Goal: Information Seeking & Learning: Check status

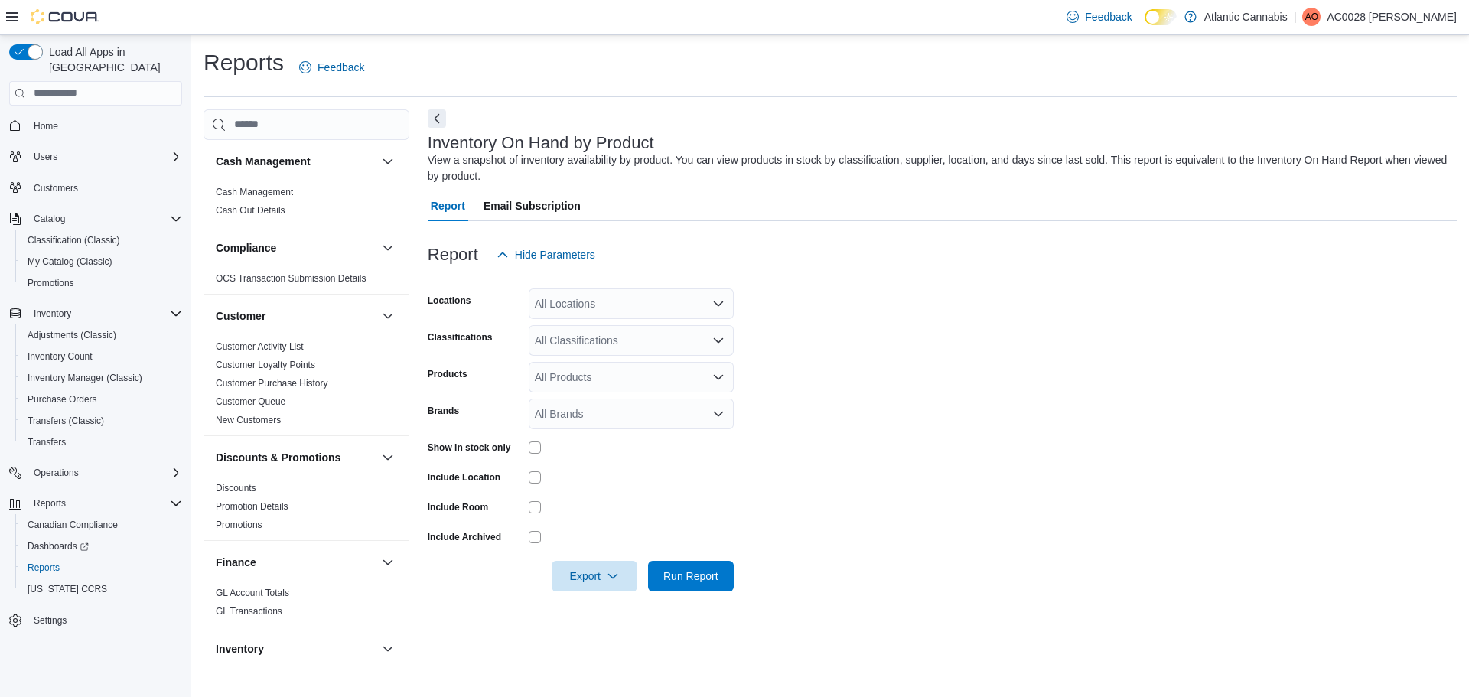
click at [630, 302] on div "All Locations" at bounding box center [631, 303] width 205 height 31
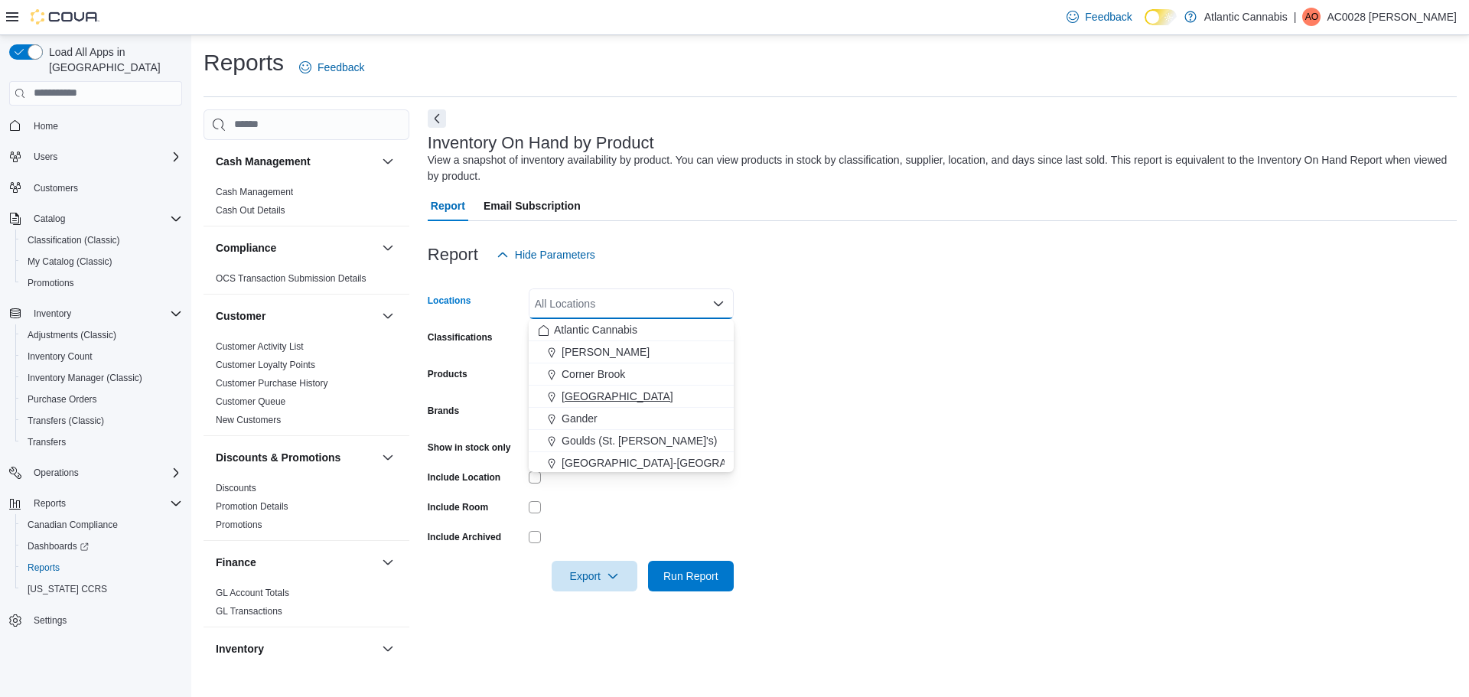
click at [590, 390] on span "[GEOGRAPHIC_DATA]" at bounding box center [617, 396] width 112 height 15
drag, startPoint x: 872, startPoint y: 394, endPoint x: 584, endPoint y: 404, distance: 288.5
click at [867, 395] on form "Locations [GEOGRAPHIC_DATA] Combo box. Selected. [GEOGRAPHIC_DATA]. Press Backs…" at bounding box center [942, 430] width 1029 height 321
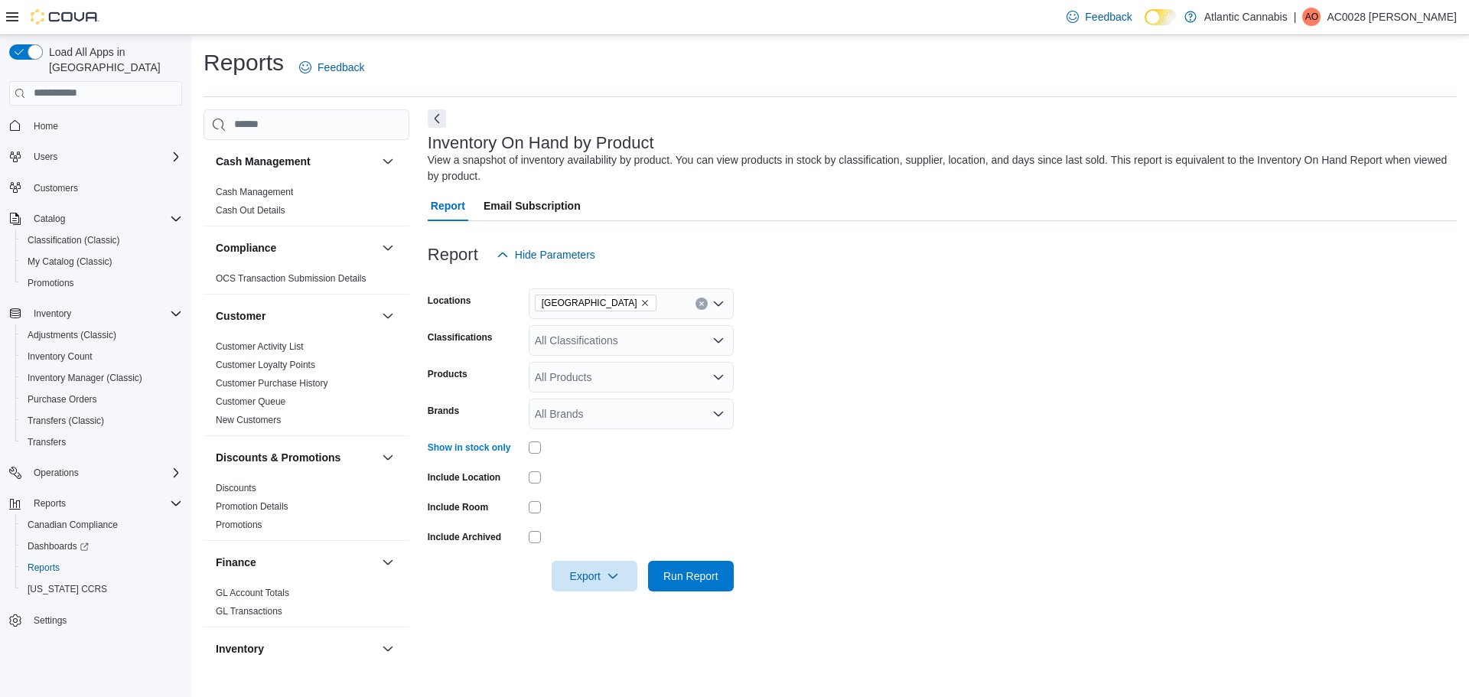
click at [570, 344] on div "All Classifications" at bounding box center [631, 340] width 205 height 31
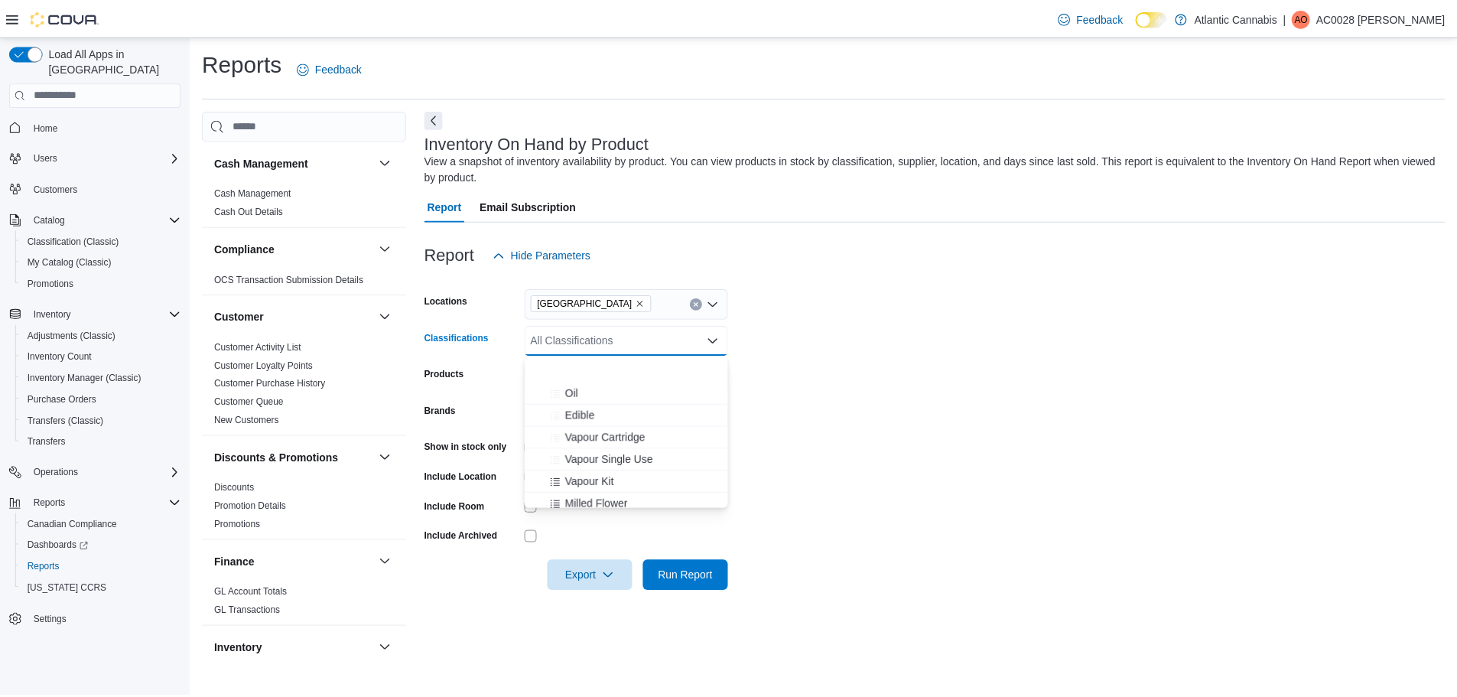
scroll to position [229, 0]
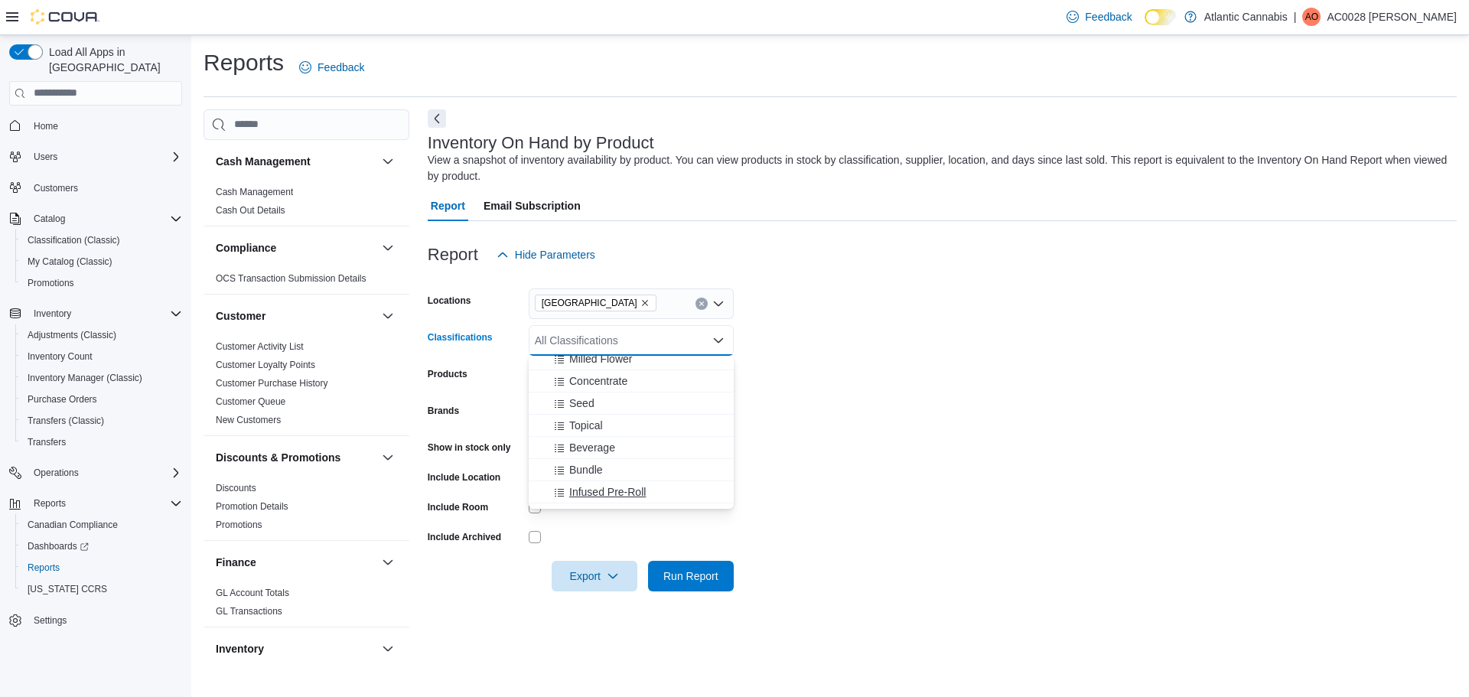
click at [601, 486] on span "Infused Pre-Roll" at bounding box center [607, 491] width 76 height 15
click at [697, 578] on span "Run Report" at bounding box center [690, 575] width 55 height 15
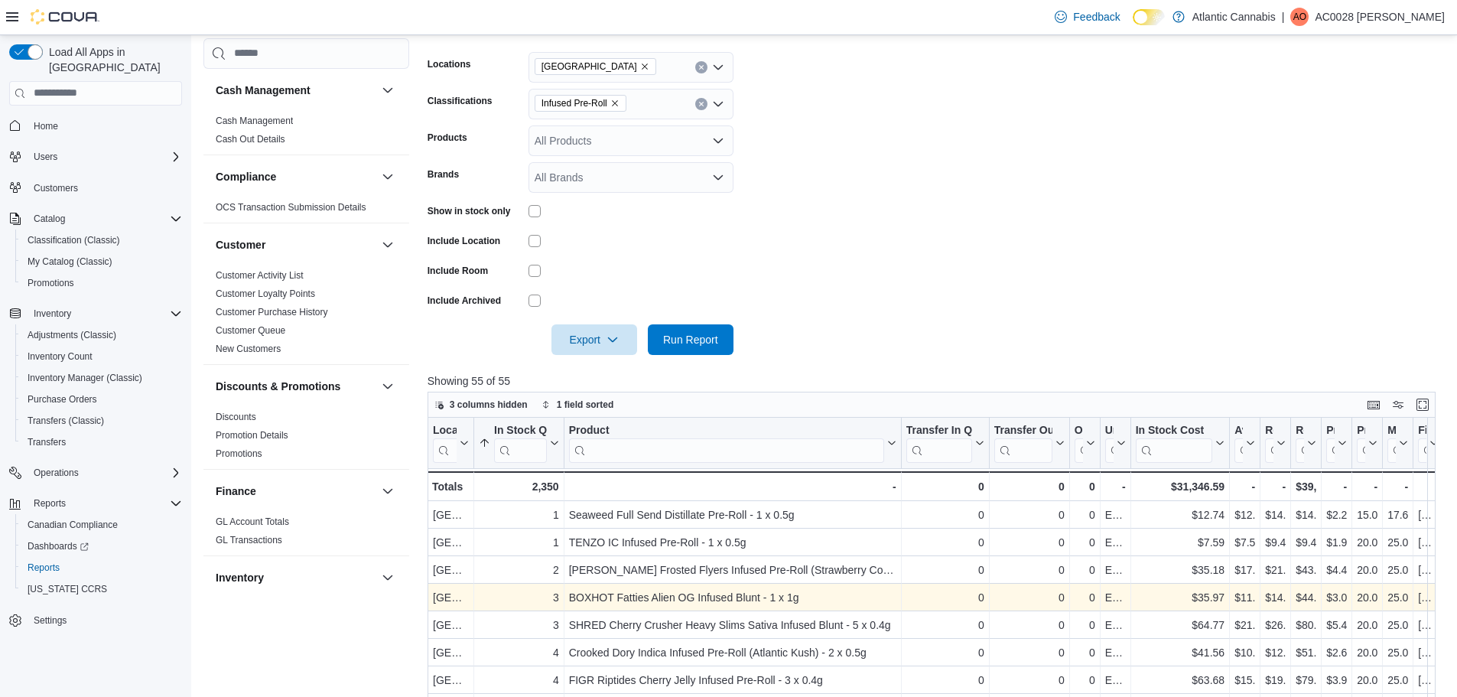
scroll to position [306, 0]
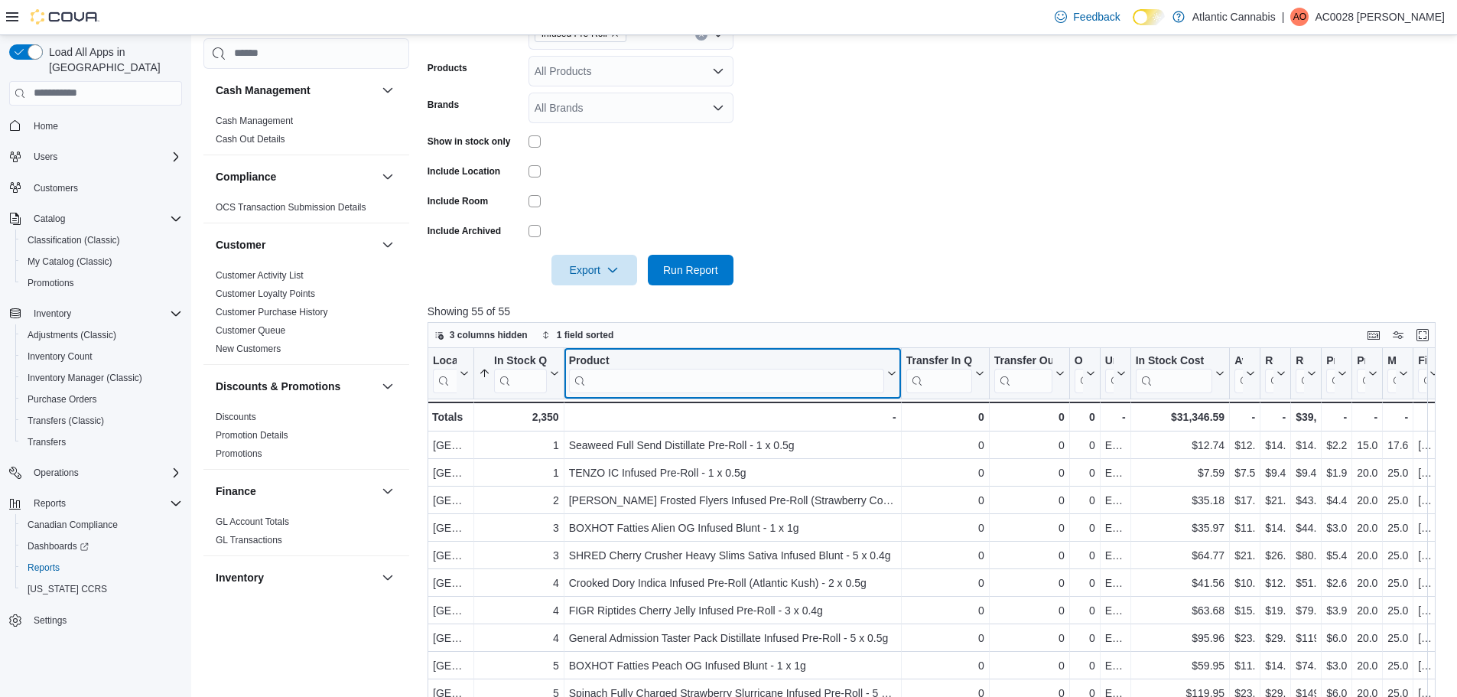
click at [608, 381] on input "search" at bounding box center [725, 380] width 315 height 24
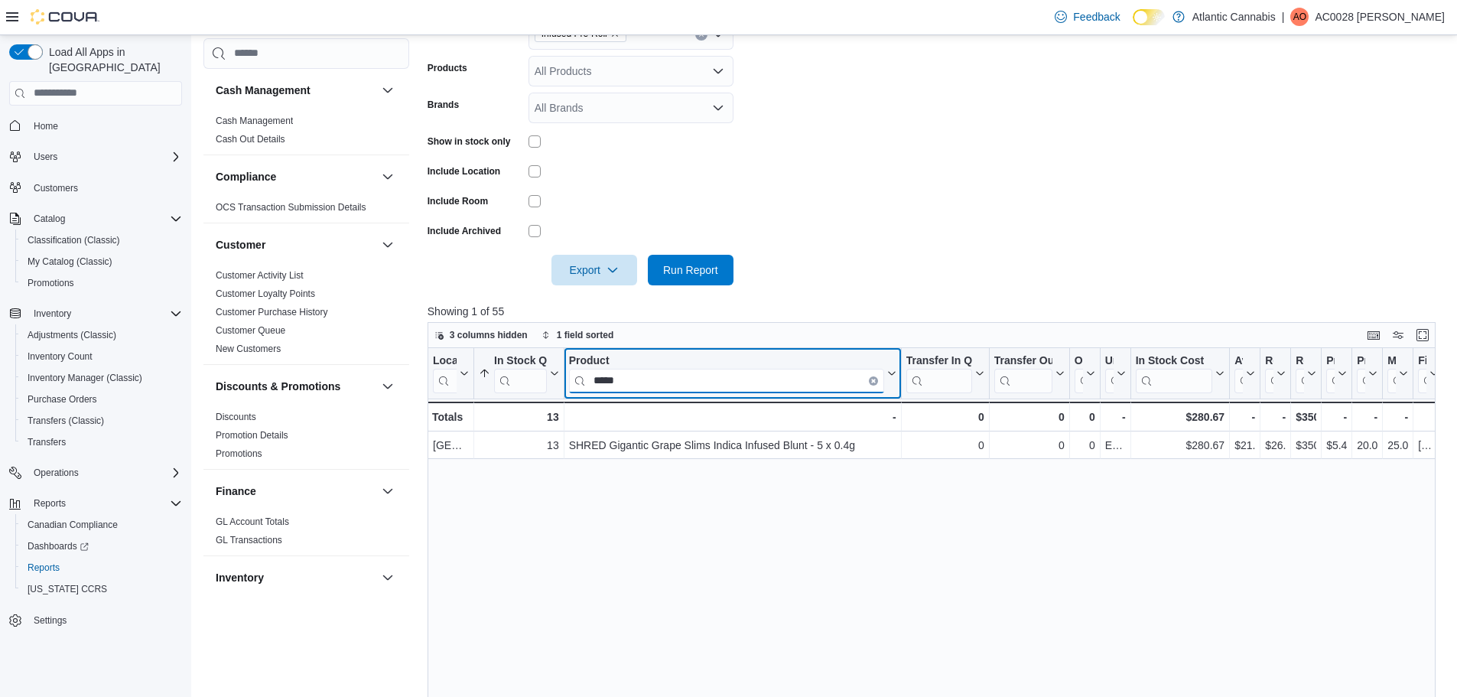
drag, startPoint x: 626, startPoint y: 382, endPoint x: 495, endPoint y: 394, distance: 131.3
click at [476, 391] on div "Location Click to view column header actions In Stock Qty Sorted ascending . Cl…" at bounding box center [1089, 389] width 1322 height 83
drag, startPoint x: 659, startPoint y: 380, endPoint x: 434, endPoint y: 392, distance: 226.0
click at [421, 388] on div "Cash Management Cash Management Cash Out Details Compliance OCS Transaction Sub…" at bounding box center [824, 341] width 1243 height 1076
type input "*********"
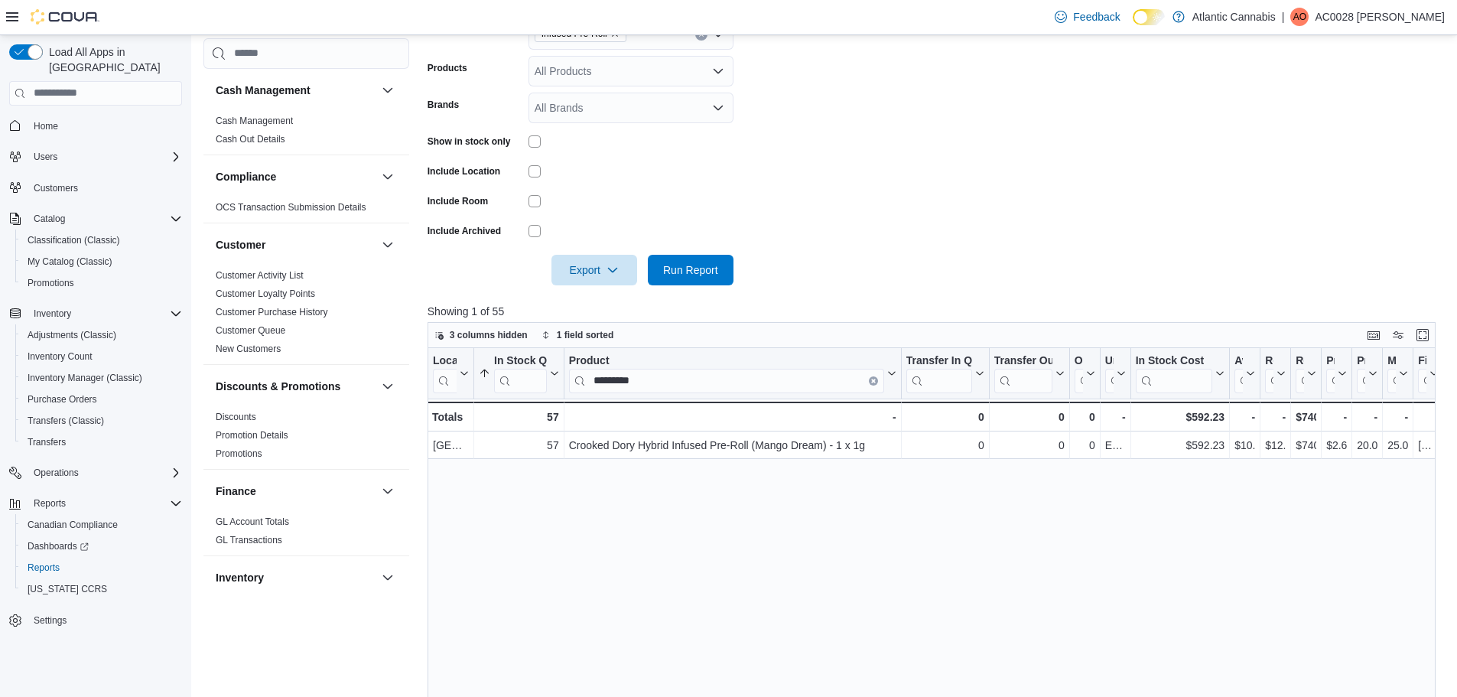
click at [985, 563] on div "Location Click to view column header actions In Stock Qty Sorted ascending . Cl…" at bounding box center [937, 614] width 1019 height 532
click at [54, 436] on span "Transfers" at bounding box center [47, 442] width 38 height 12
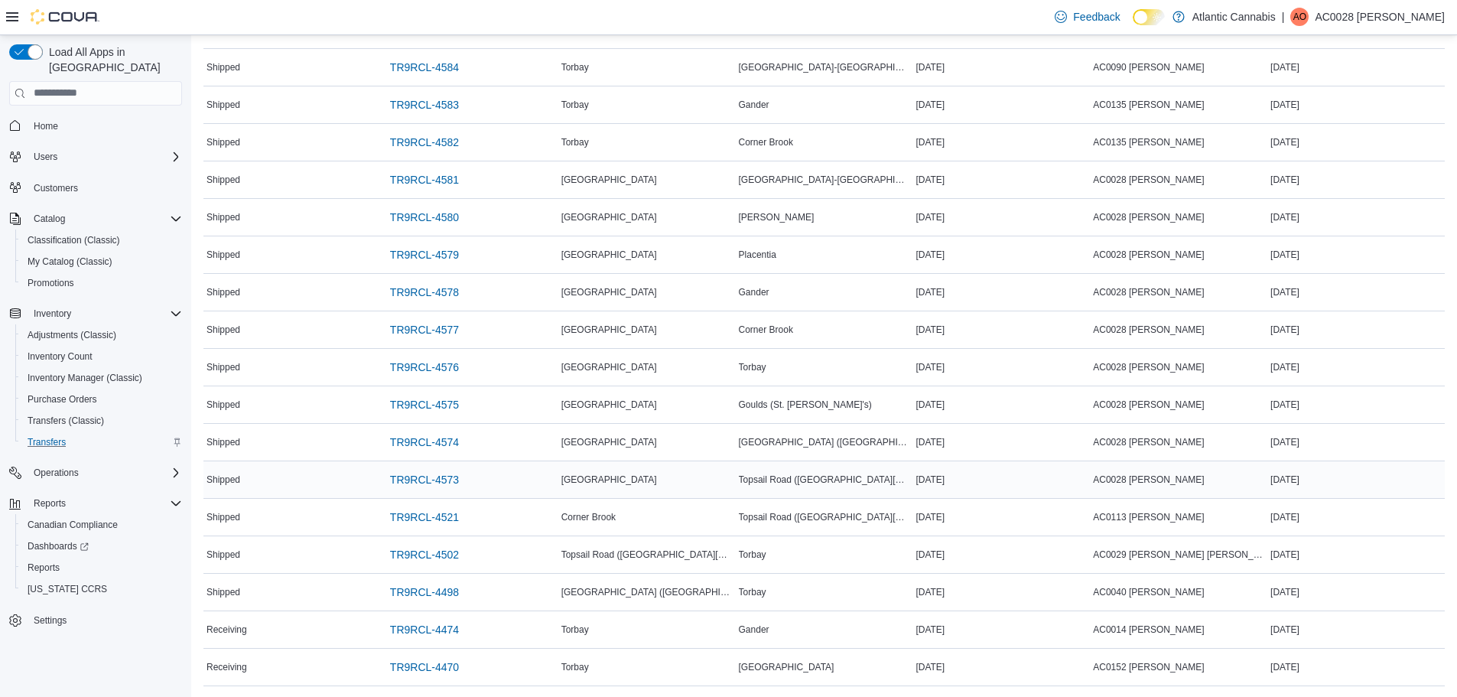
scroll to position [382, 0]
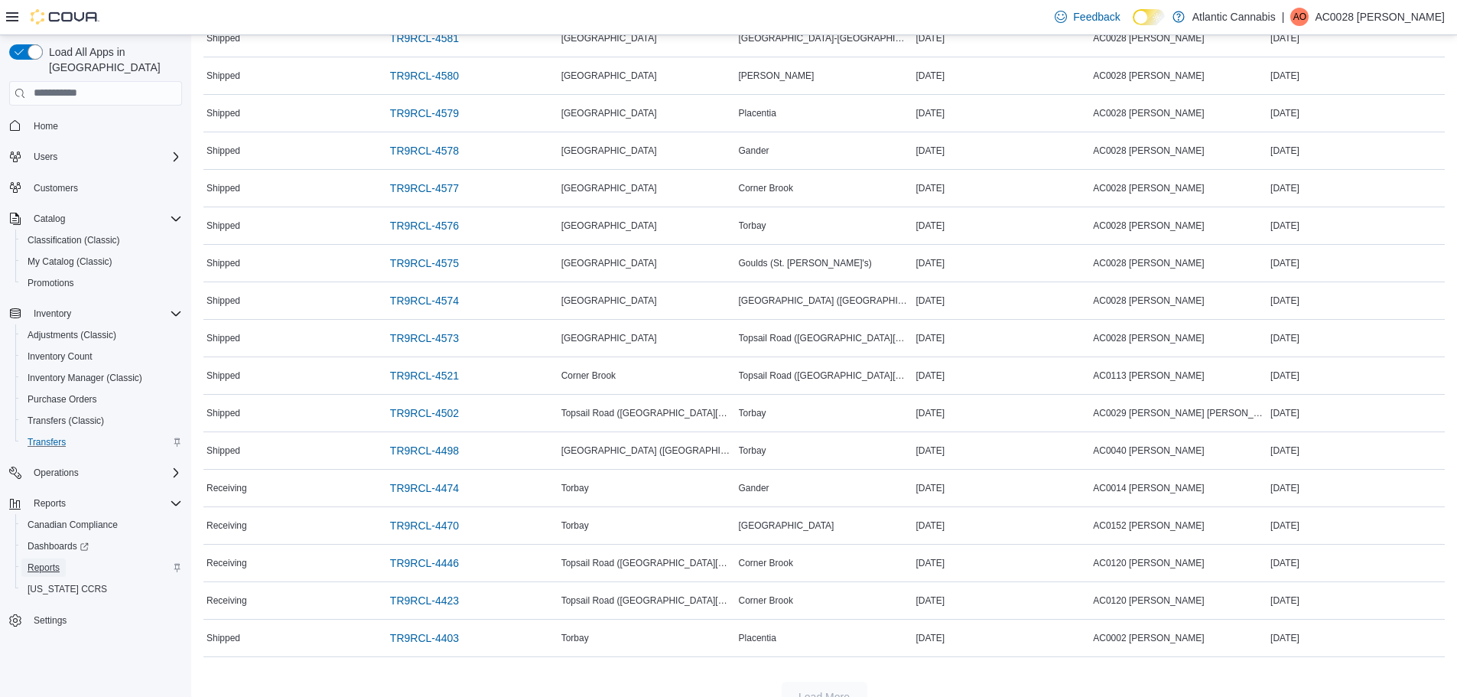
click at [40, 561] on span "Reports" at bounding box center [44, 567] width 32 height 12
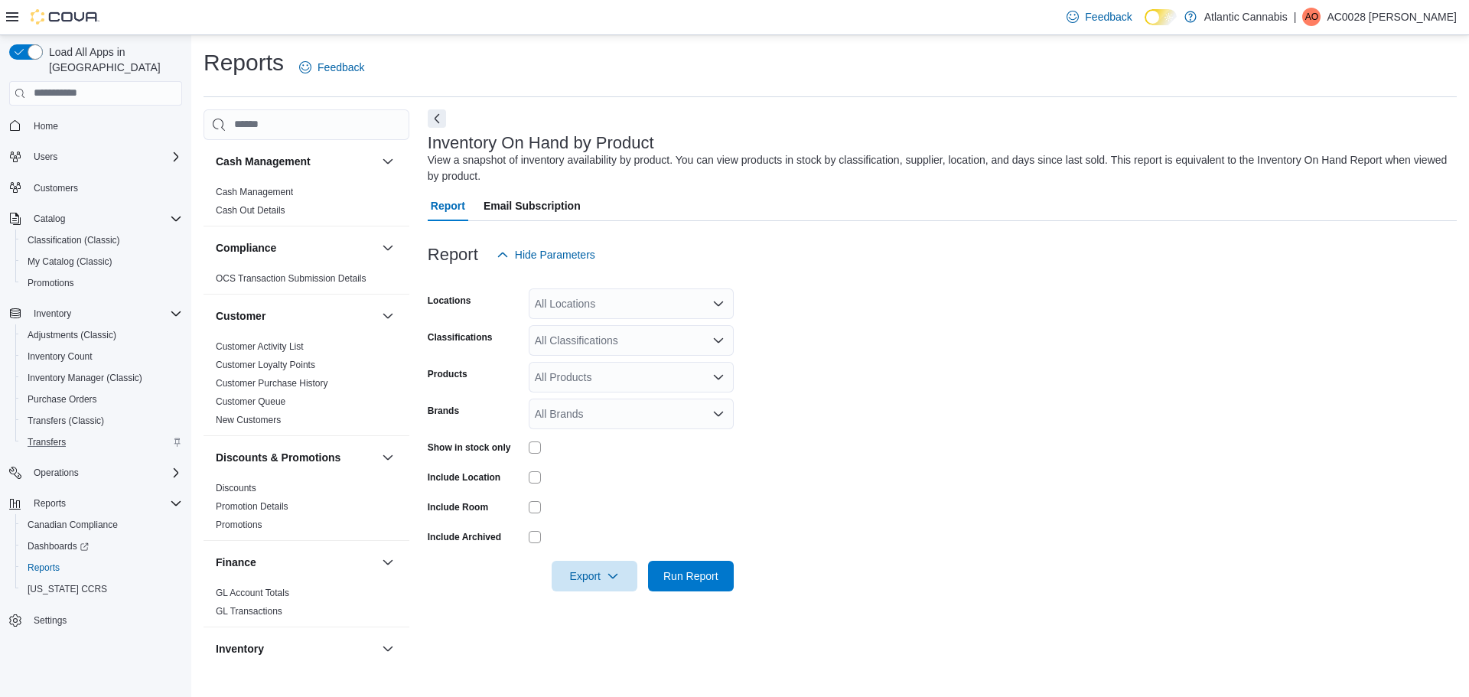
click at [568, 311] on div "All Locations" at bounding box center [631, 303] width 205 height 31
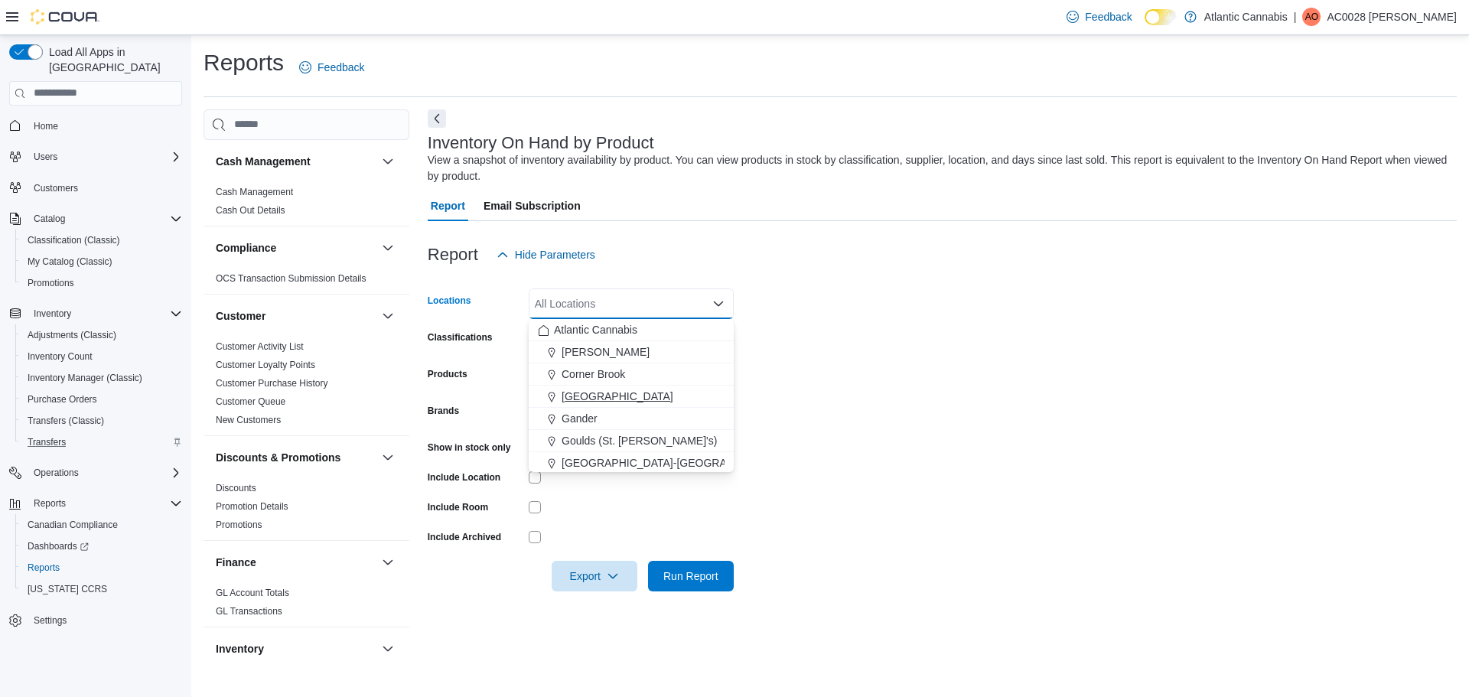
click at [564, 396] on span "[GEOGRAPHIC_DATA]" at bounding box center [617, 396] width 112 height 15
click at [1010, 345] on form "Locations [GEOGRAPHIC_DATA] Combo box. Selected. [GEOGRAPHIC_DATA]. Press Backs…" at bounding box center [942, 430] width 1029 height 321
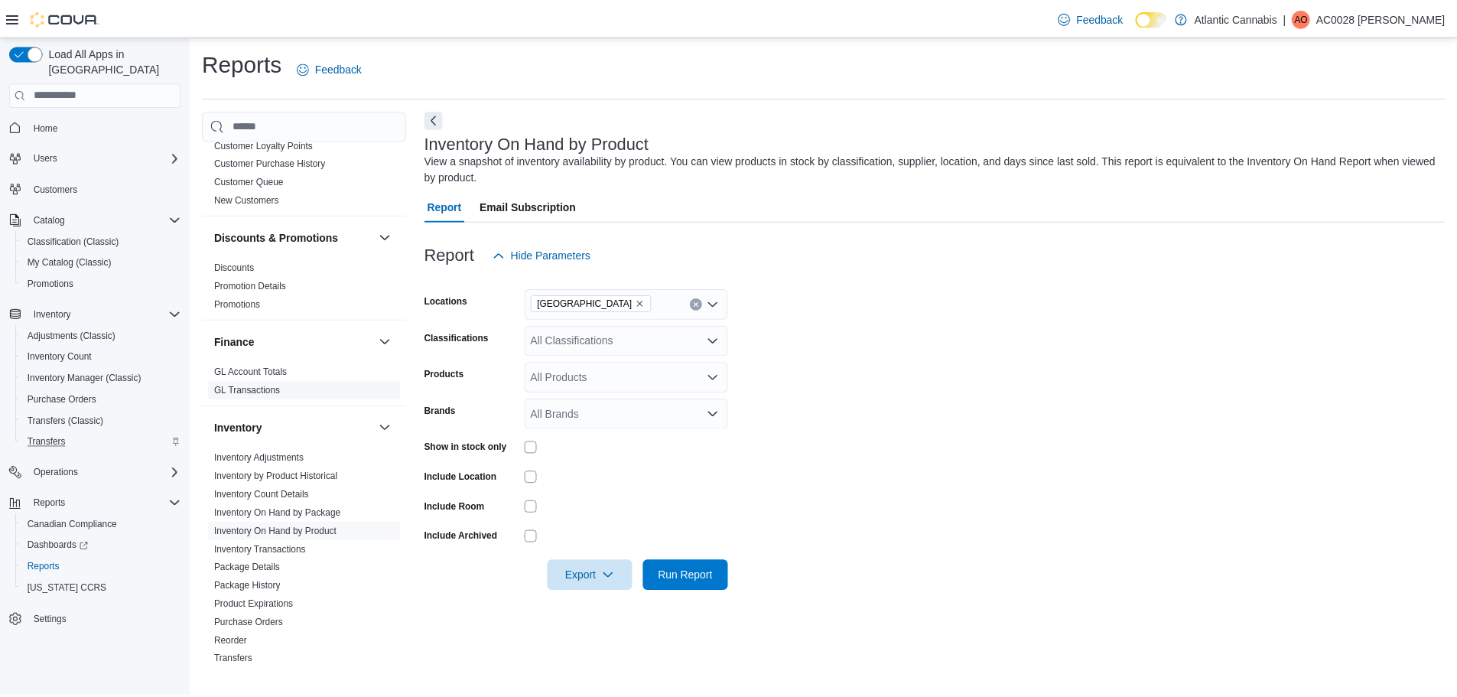
scroll to position [306, 0]
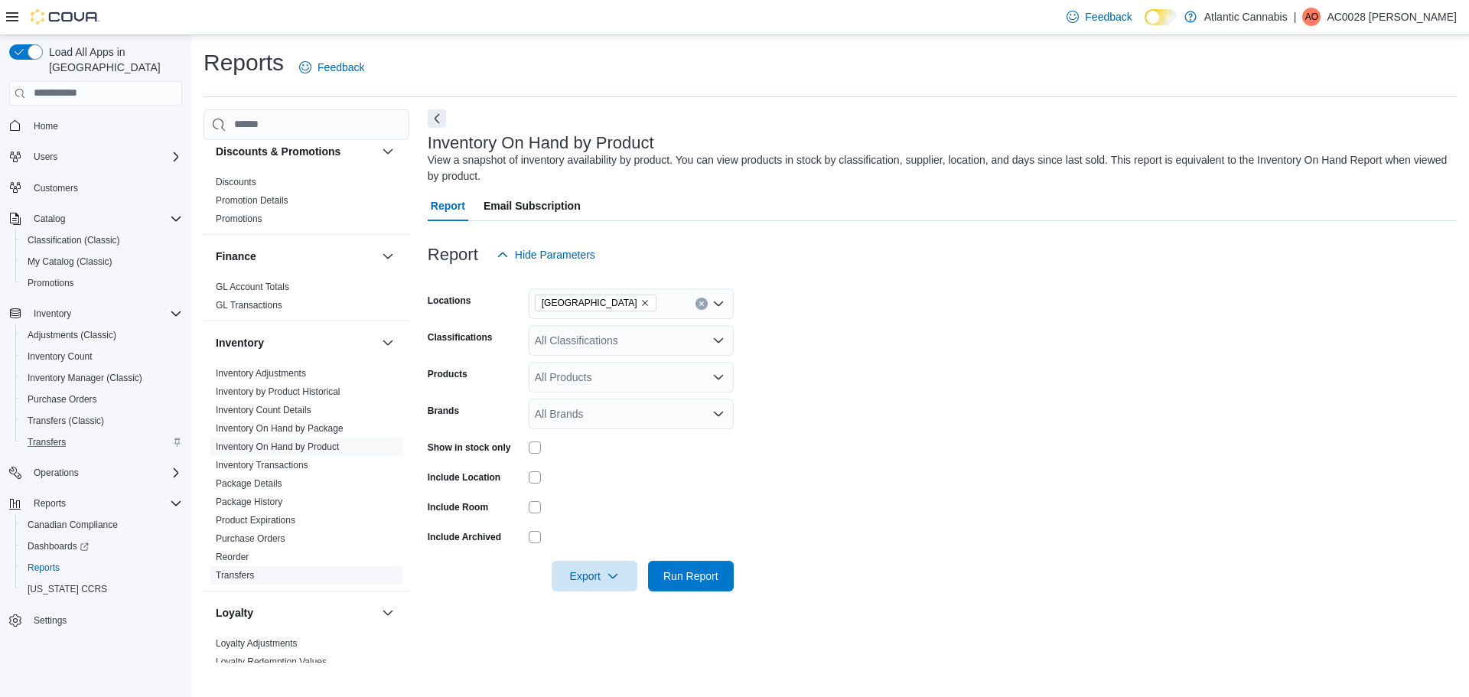
click at [230, 578] on link "Transfers" at bounding box center [235, 575] width 38 height 11
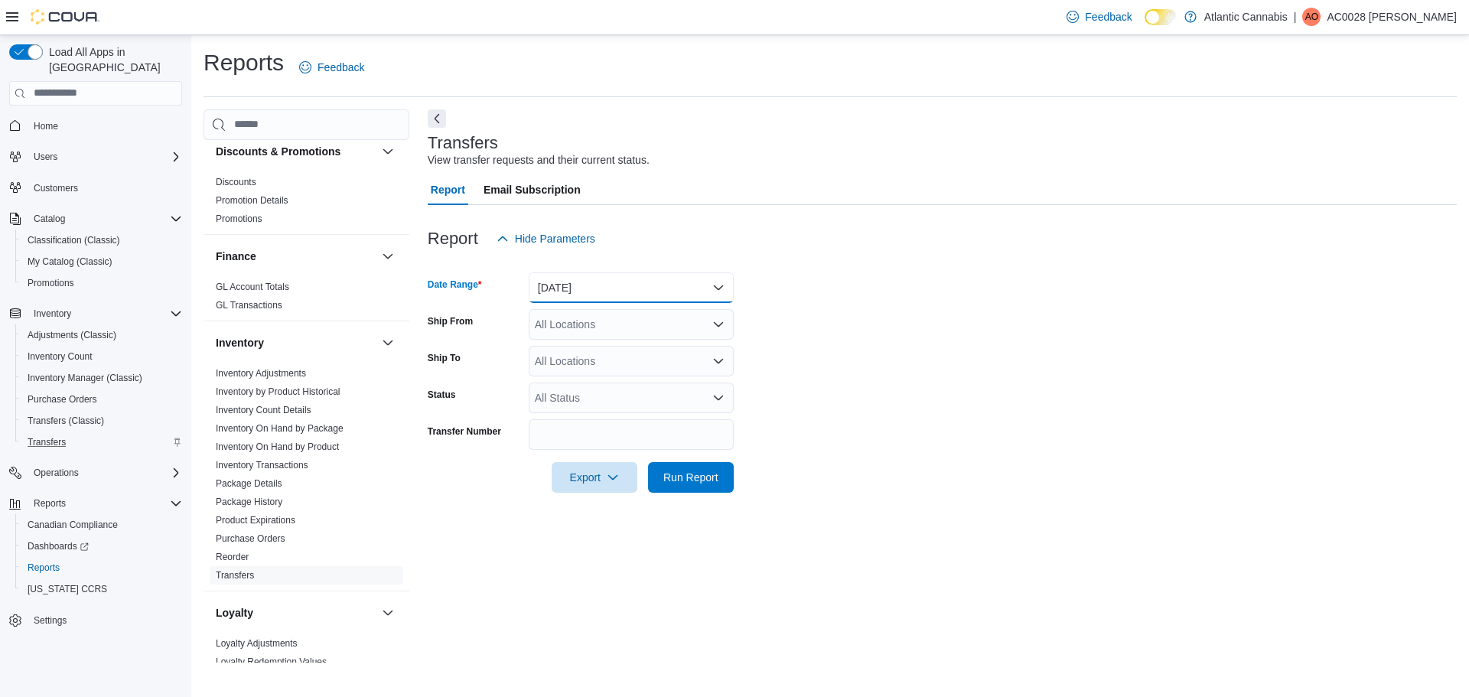
click at [592, 286] on button "[DATE]" at bounding box center [631, 287] width 205 height 31
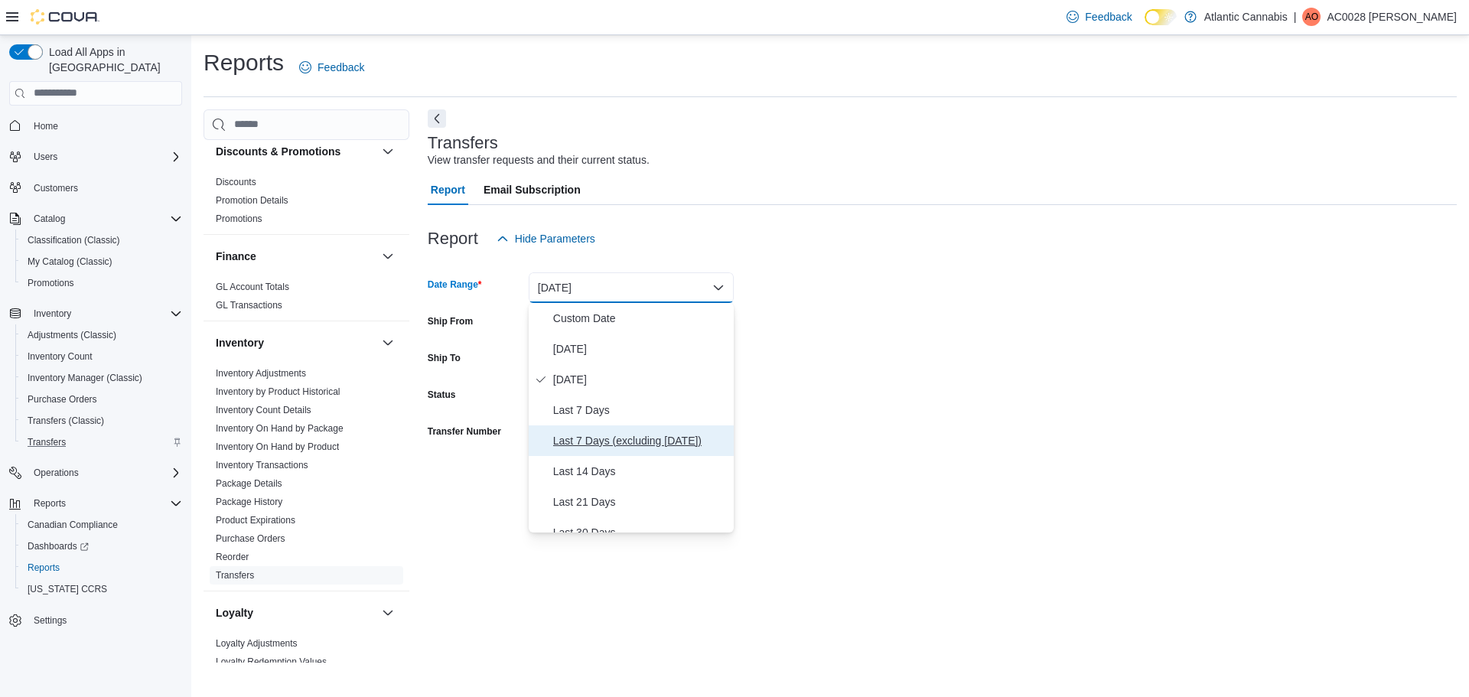
click at [569, 437] on span "Last 7 Days (excluding [DATE])" at bounding box center [640, 440] width 174 height 18
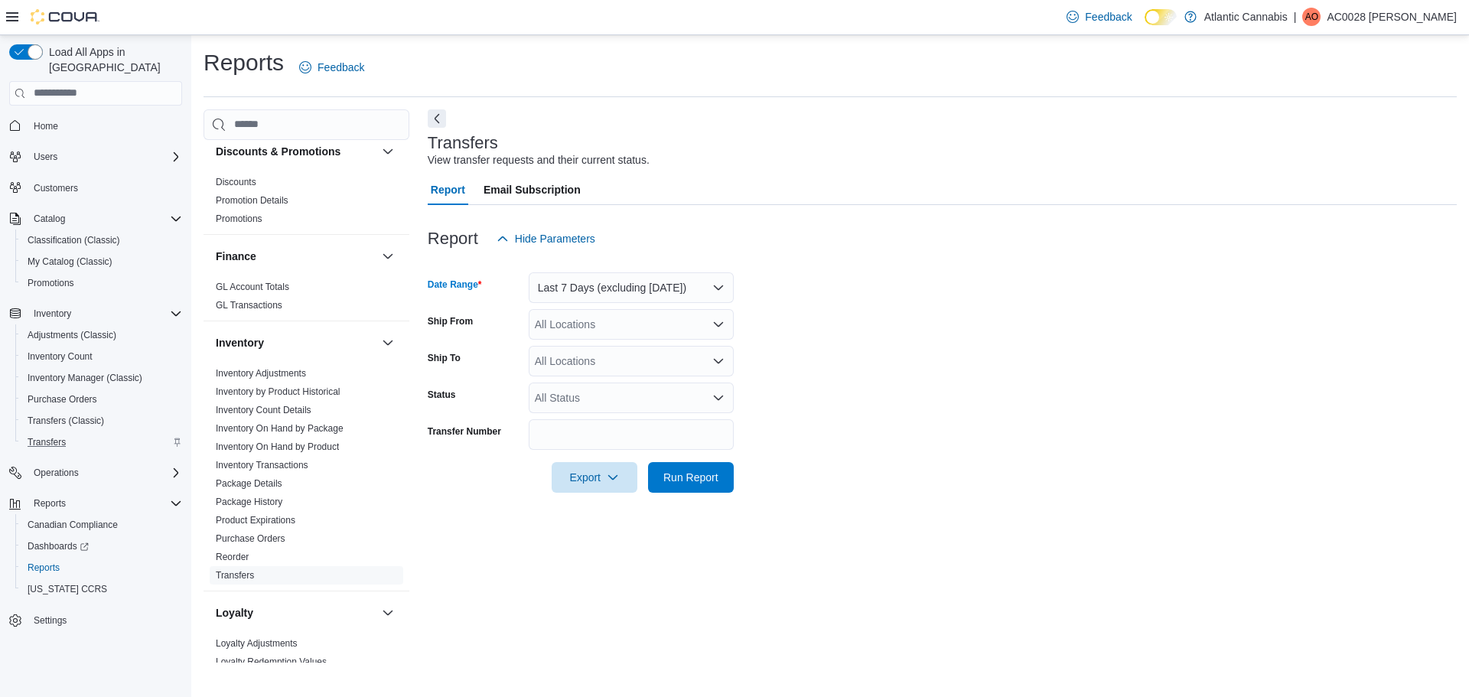
click at [580, 327] on div "All Locations" at bounding box center [631, 324] width 205 height 31
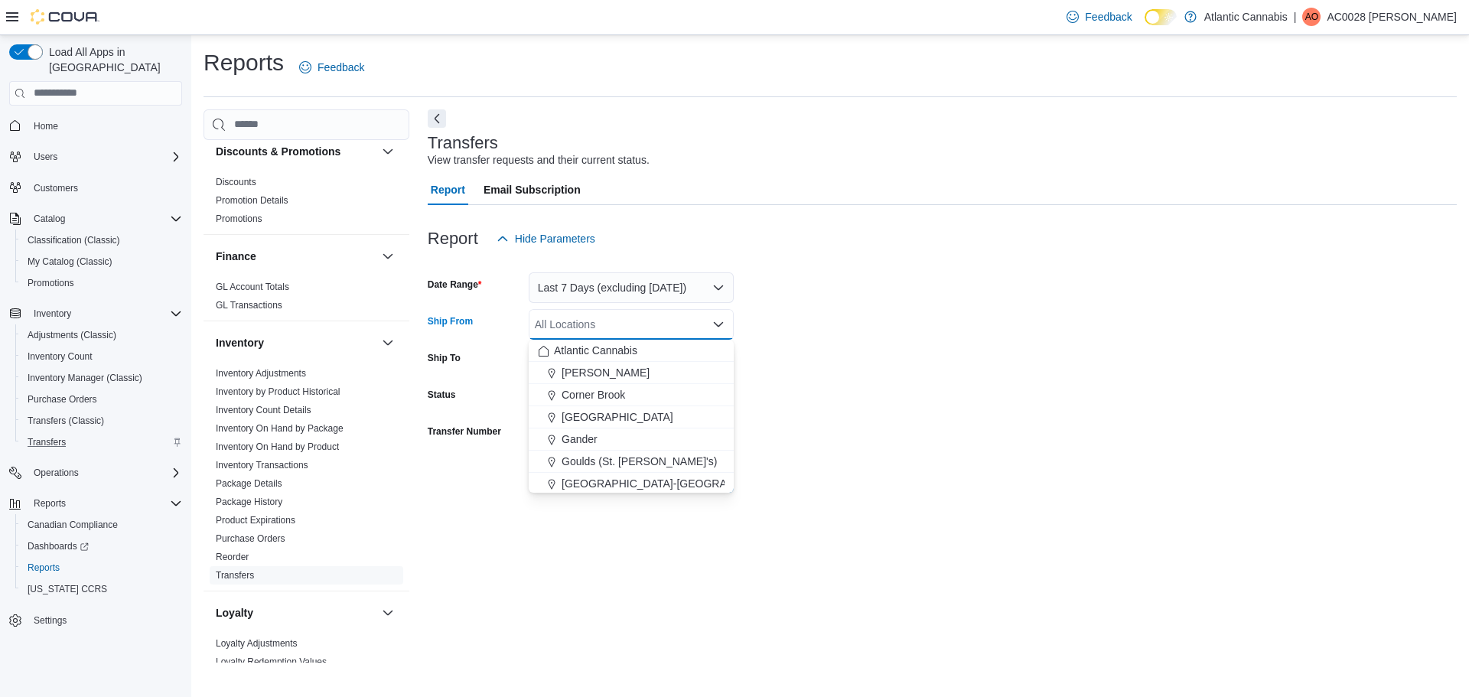
drag, startPoint x: 1026, startPoint y: 304, endPoint x: 652, endPoint y: 394, distance: 384.6
click at [997, 311] on form "Date Range Last 7 Days (excluding [DATE]) Ship From All Locations Combo box. Se…" at bounding box center [942, 373] width 1029 height 239
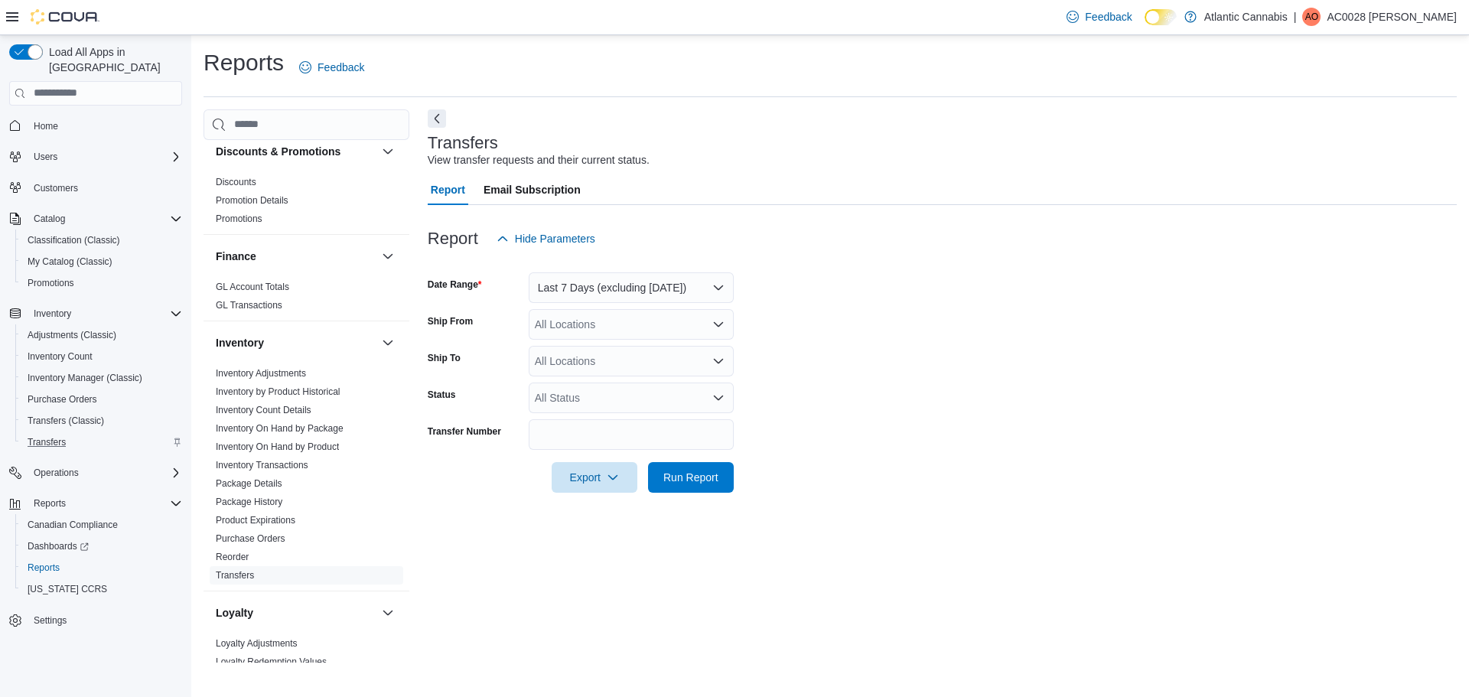
click at [611, 366] on div "All Locations" at bounding box center [631, 361] width 205 height 31
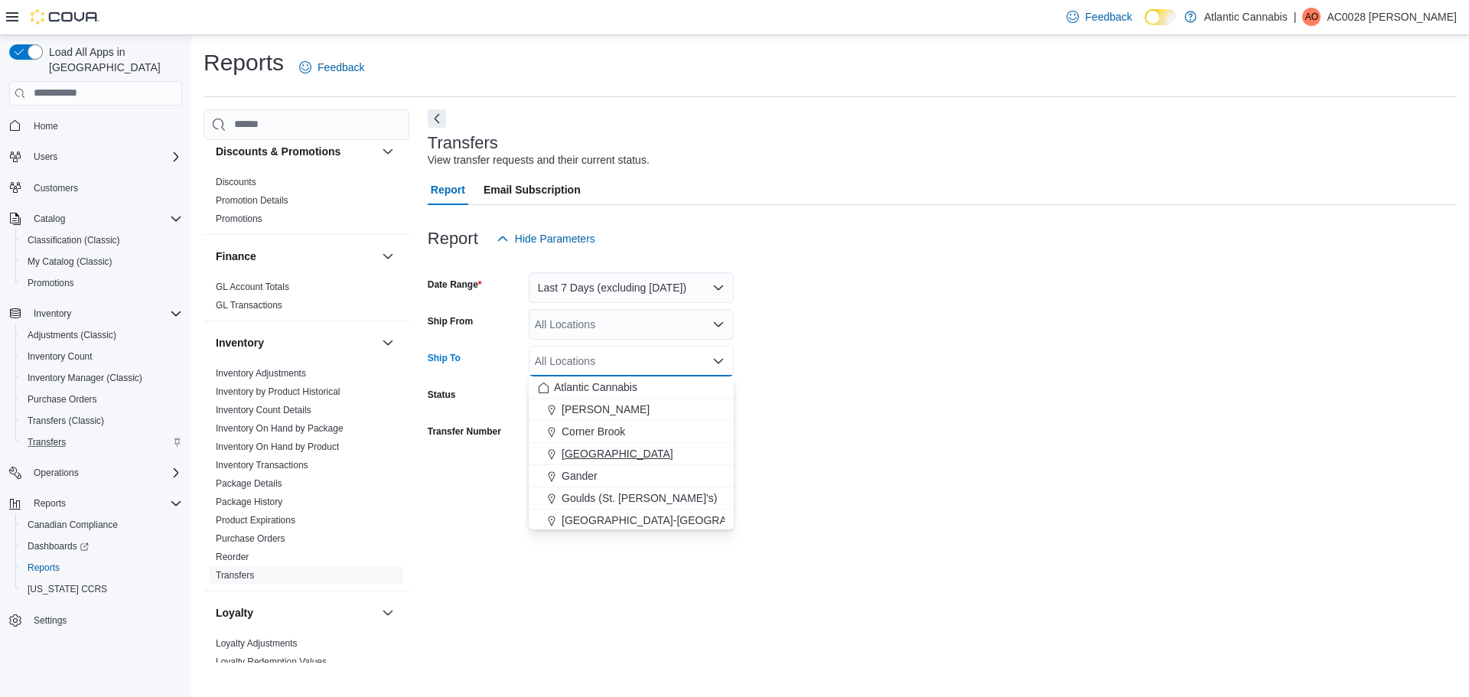
click at [579, 448] on span "[GEOGRAPHIC_DATA]" at bounding box center [617, 453] width 112 height 15
drag, startPoint x: 1012, startPoint y: 369, endPoint x: 864, endPoint y: 405, distance: 152.7
click at [1010, 368] on form "Date Range Last 7 Days (excluding [DATE]) Ship From All Locations Ship To [GEOG…" at bounding box center [942, 373] width 1029 height 239
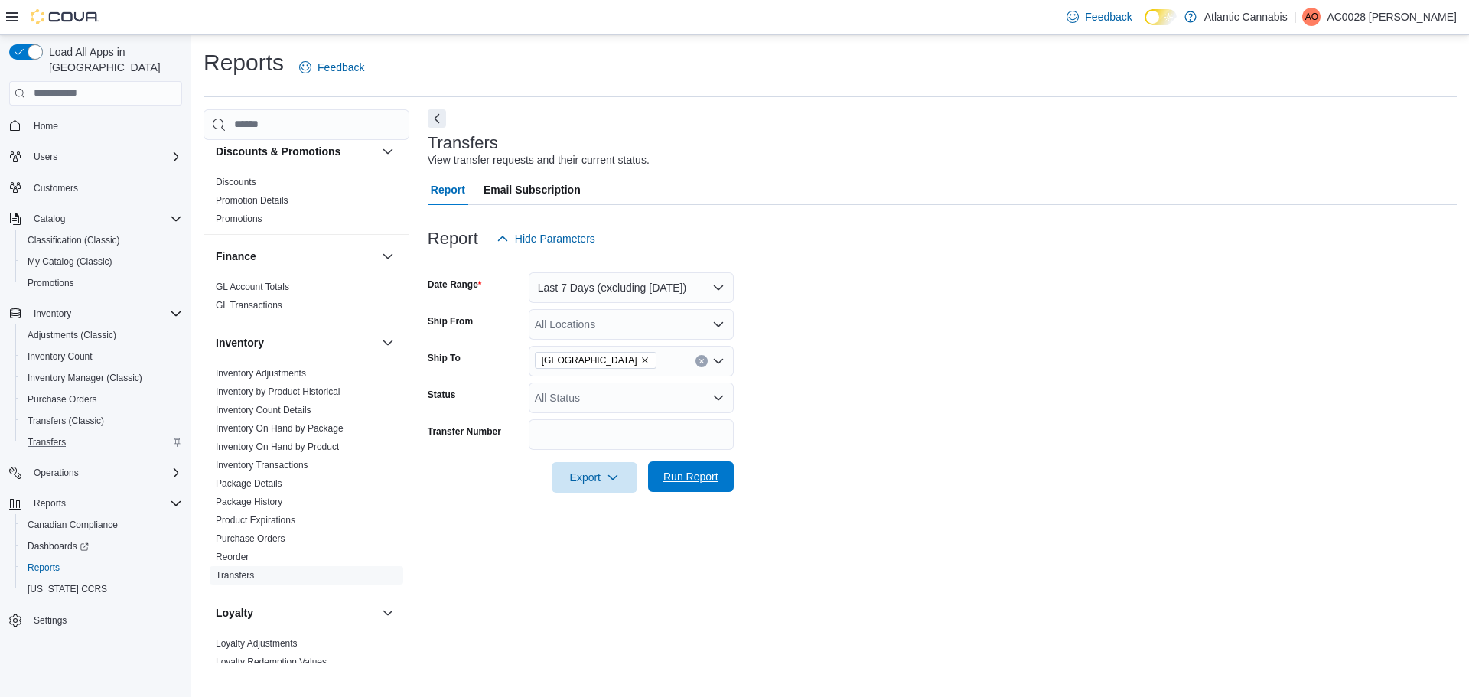
click at [683, 471] on span "Run Report" at bounding box center [690, 476] width 55 height 15
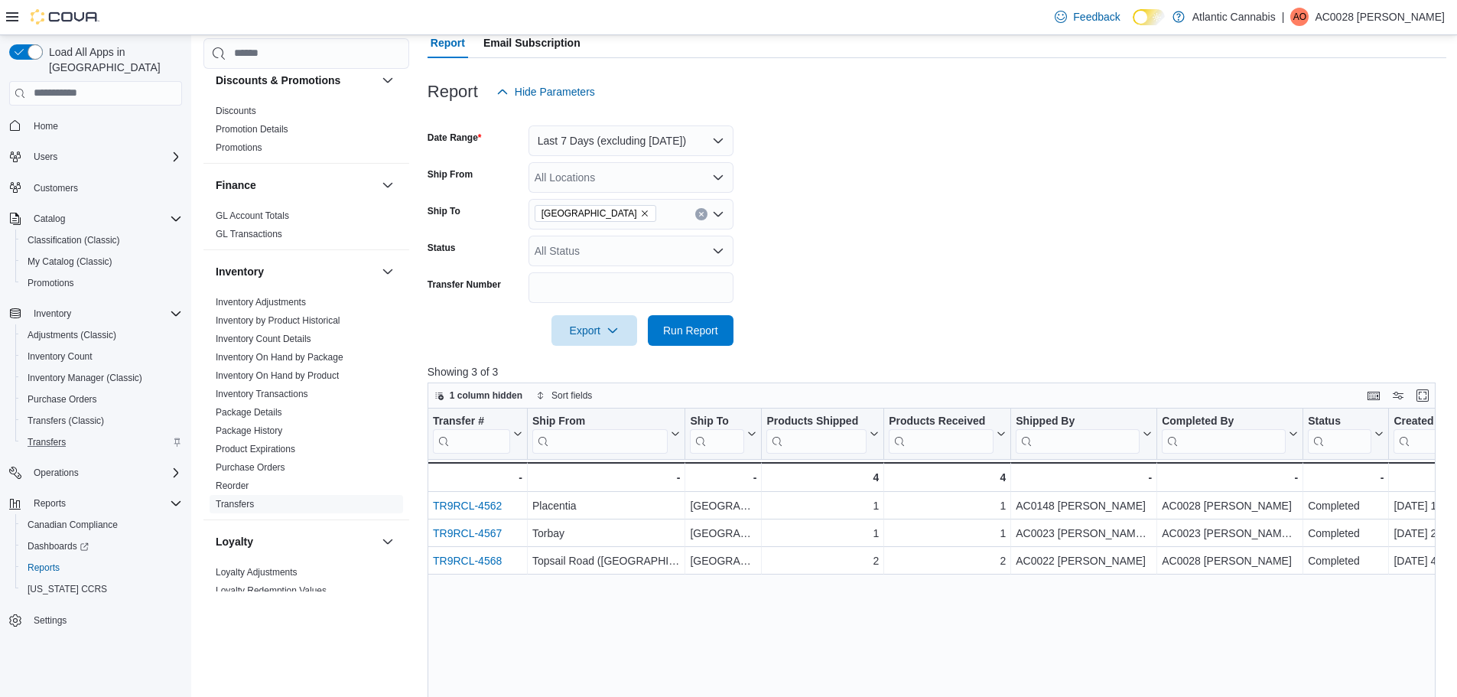
scroll to position [382, 0]
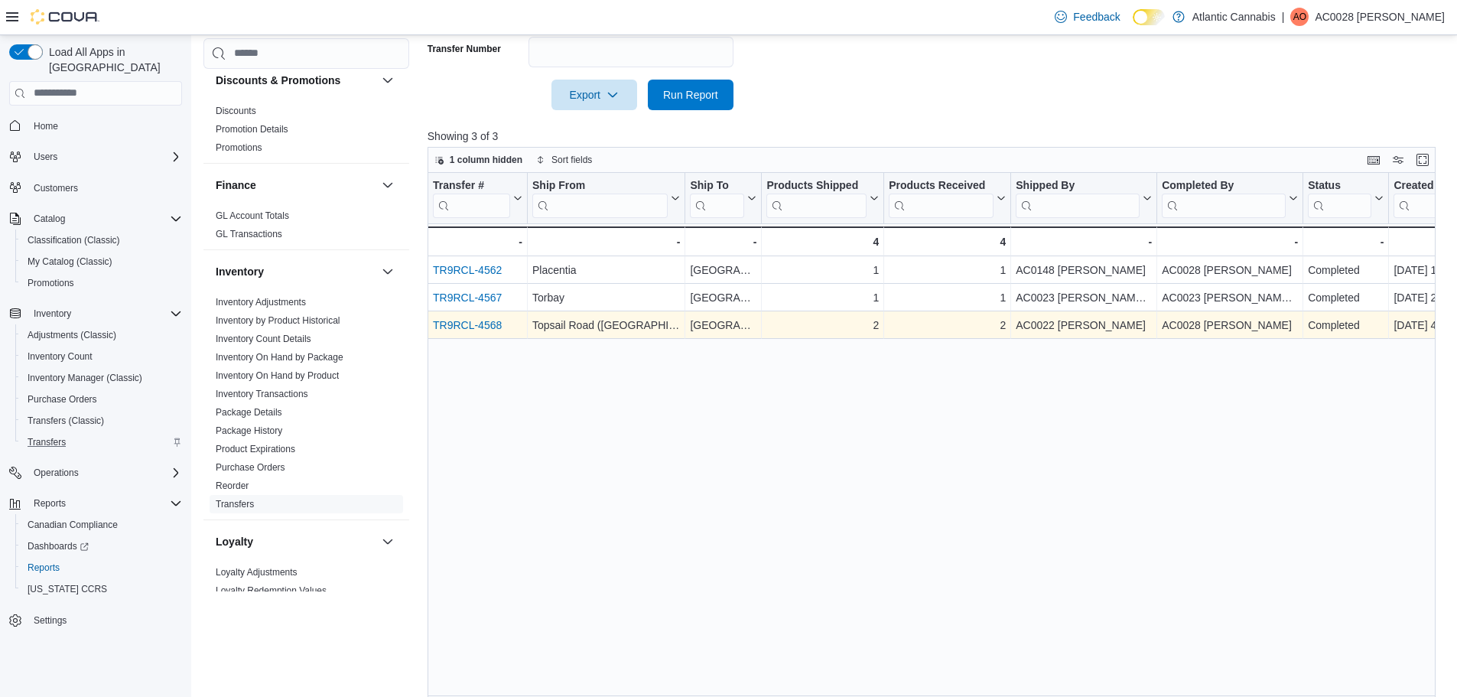
drag, startPoint x: 472, startPoint y: 323, endPoint x: 447, endPoint y: 324, distance: 25.3
click at [447, 324] on link "TR9RCL-4568" at bounding box center [467, 325] width 69 height 12
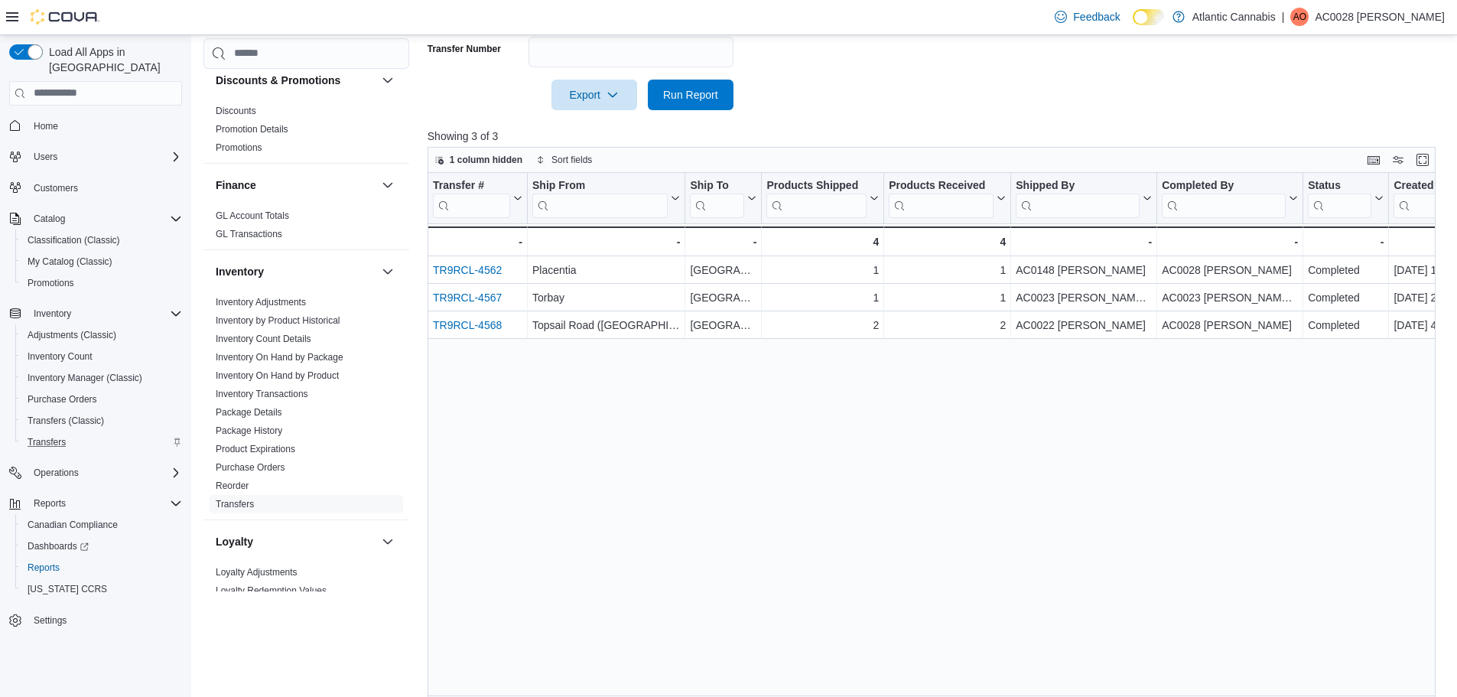
click at [652, 454] on div "Transfer # Click to view column header actions Ship From Click to view column h…" at bounding box center [937, 439] width 1019 height 532
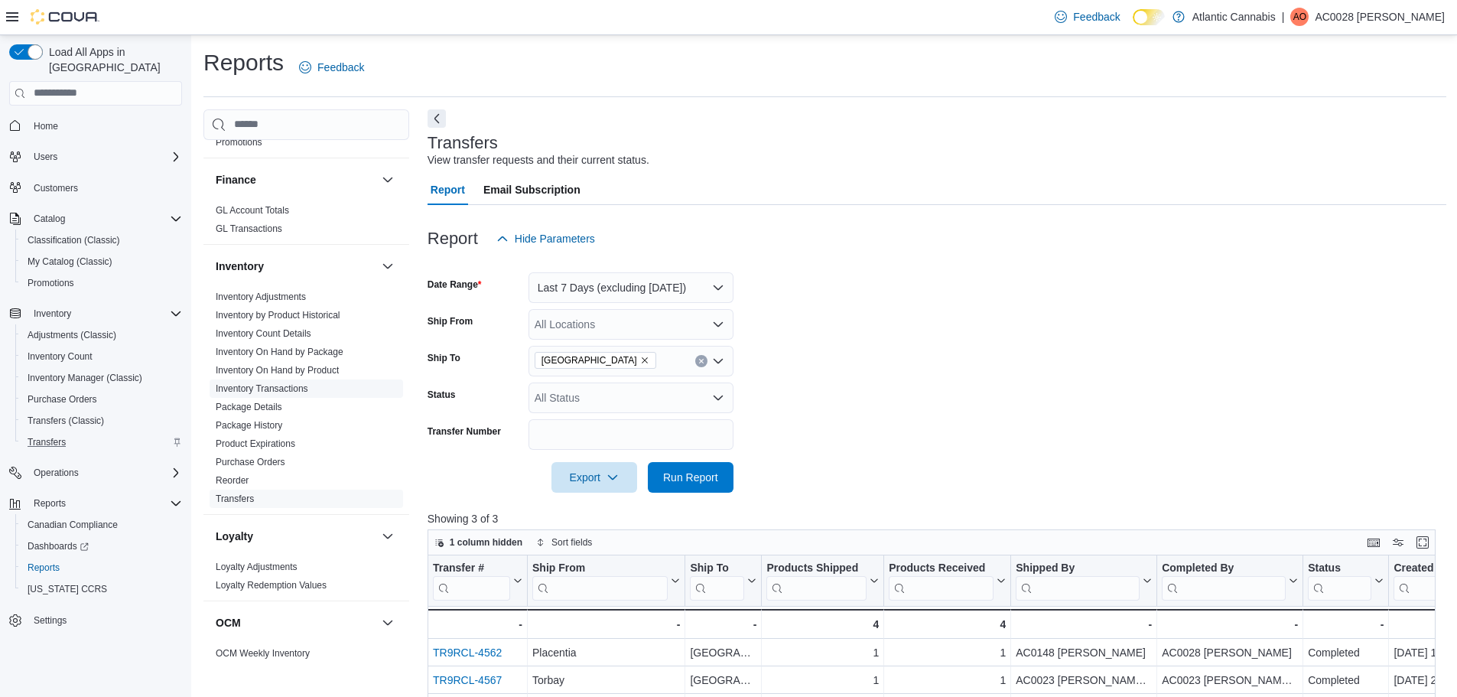
click at [262, 386] on link "Inventory Transactions" at bounding box center [262, 388] width 93 height 11
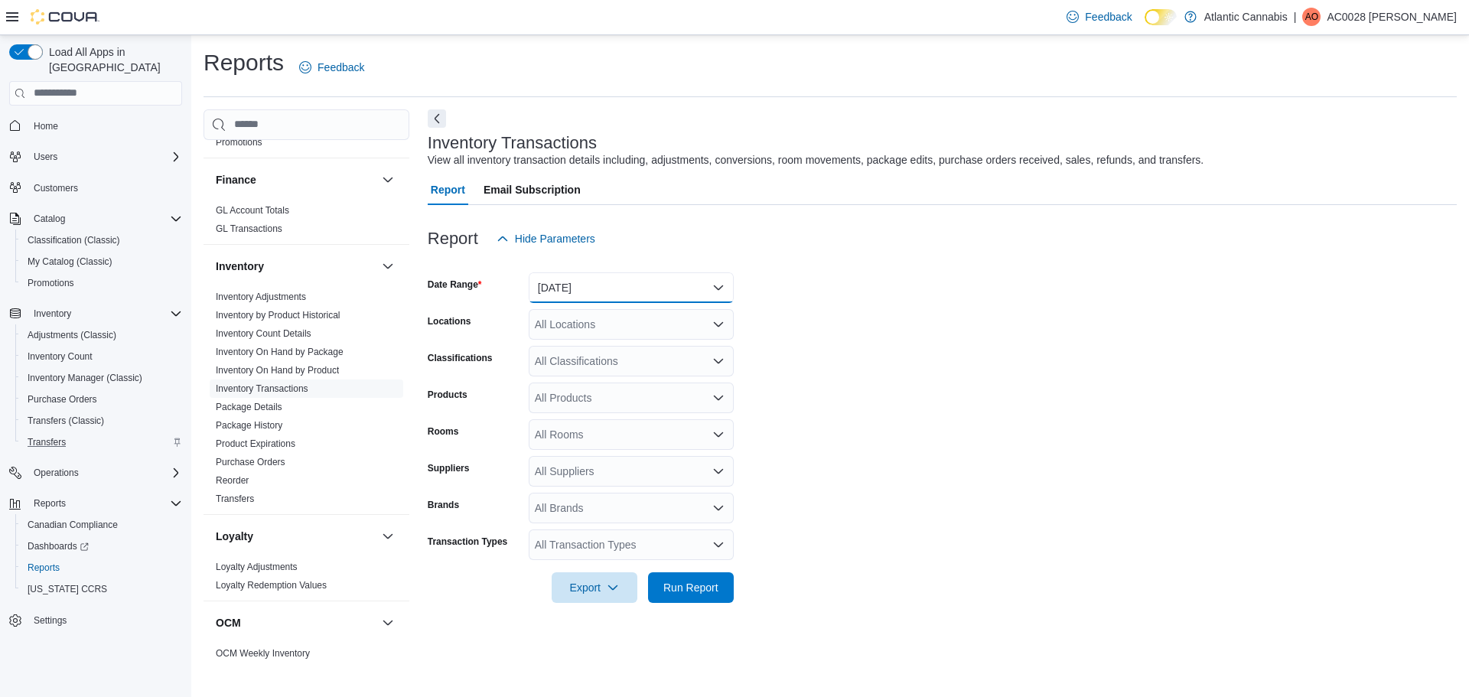
click at [598, 290] on button "[DATE]" at bounding box center [631, 287] width 205 height 31
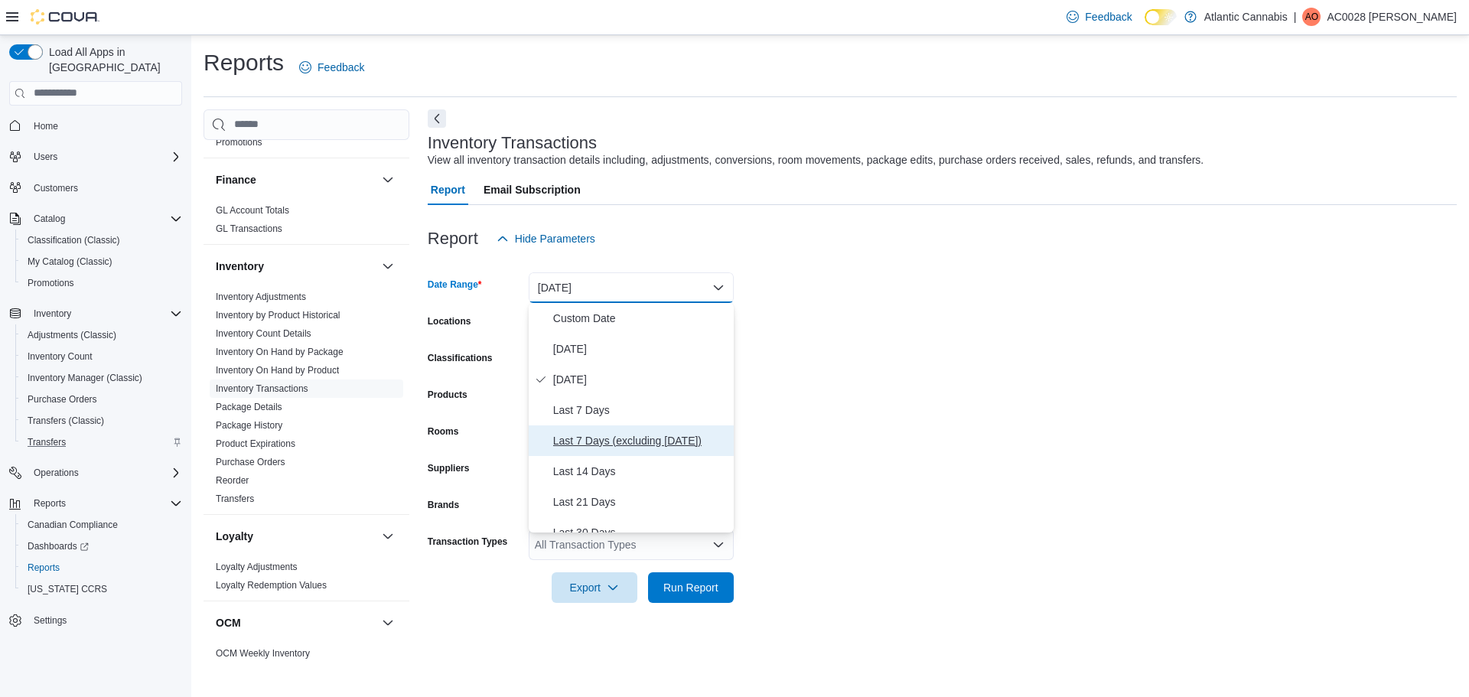
click at [580, 438] on span "Last 7 Days (excluding [DATE])" at bounding box center [640, 440] width 174 height 18
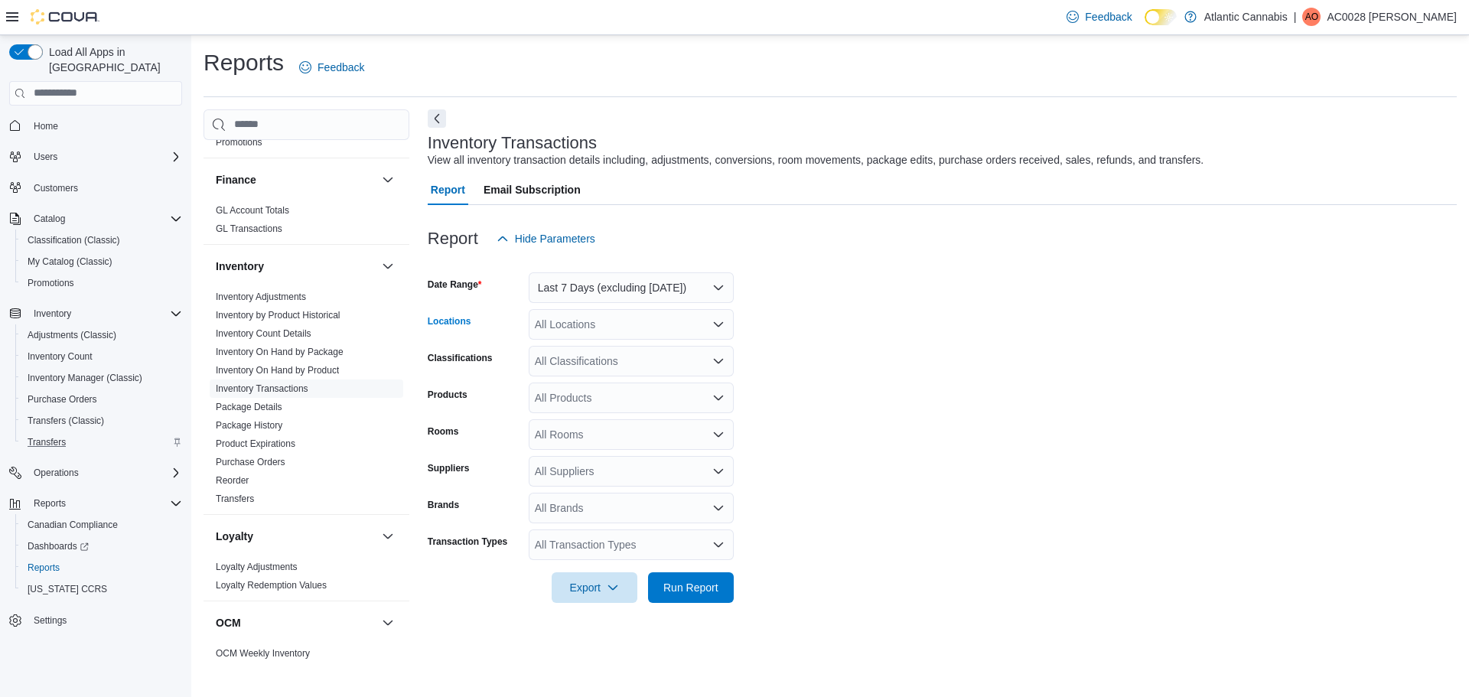
click at [578, 337] on div "All Locations" at bounding box center [631, 324] width 205 height 31
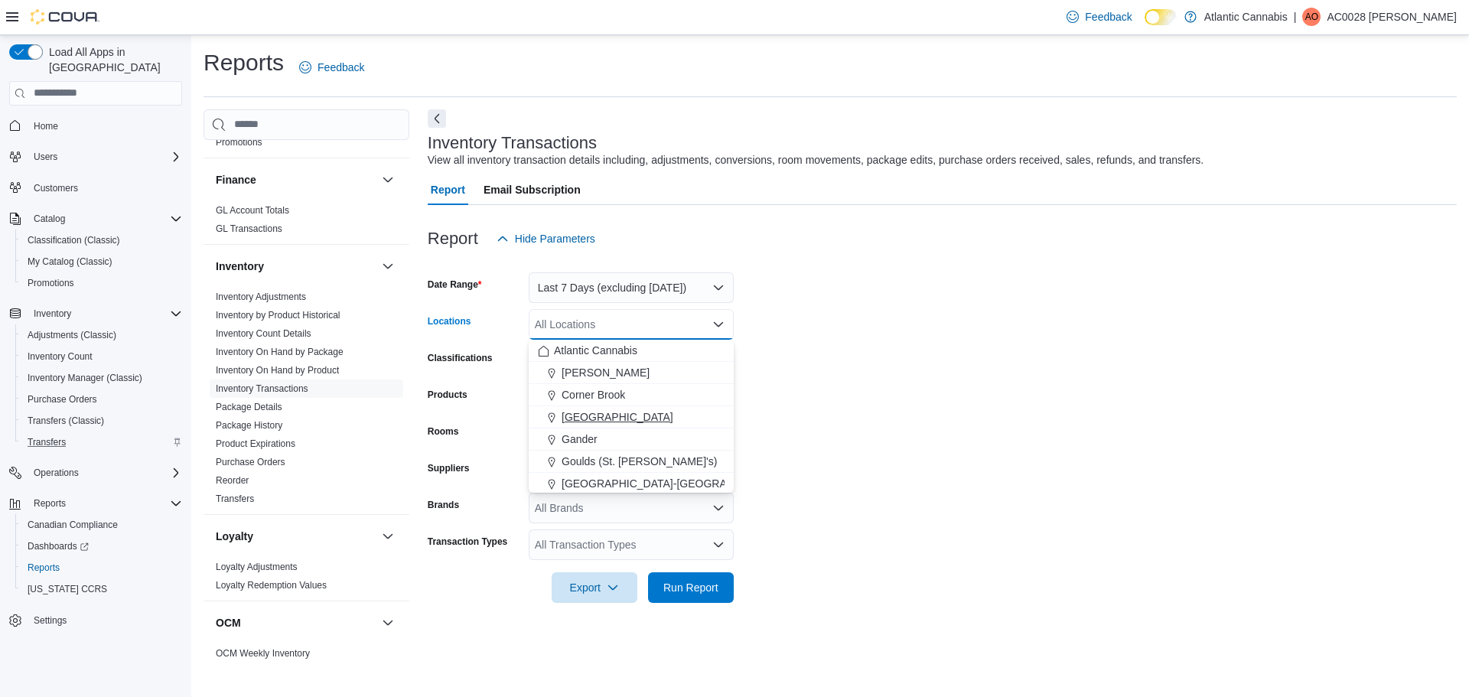
click at [578, 420] on span "[GEOGRAPHIC_DATA]" at bounding box center [617, 416] width 112 height 15
click at [994, 402] on form "Date Range Last 7 Days (excluding [DATE]) Locations [GEOGRAPHIC_DATA] Combo box…" at bounding box center [942, 428] width 1029 height 349
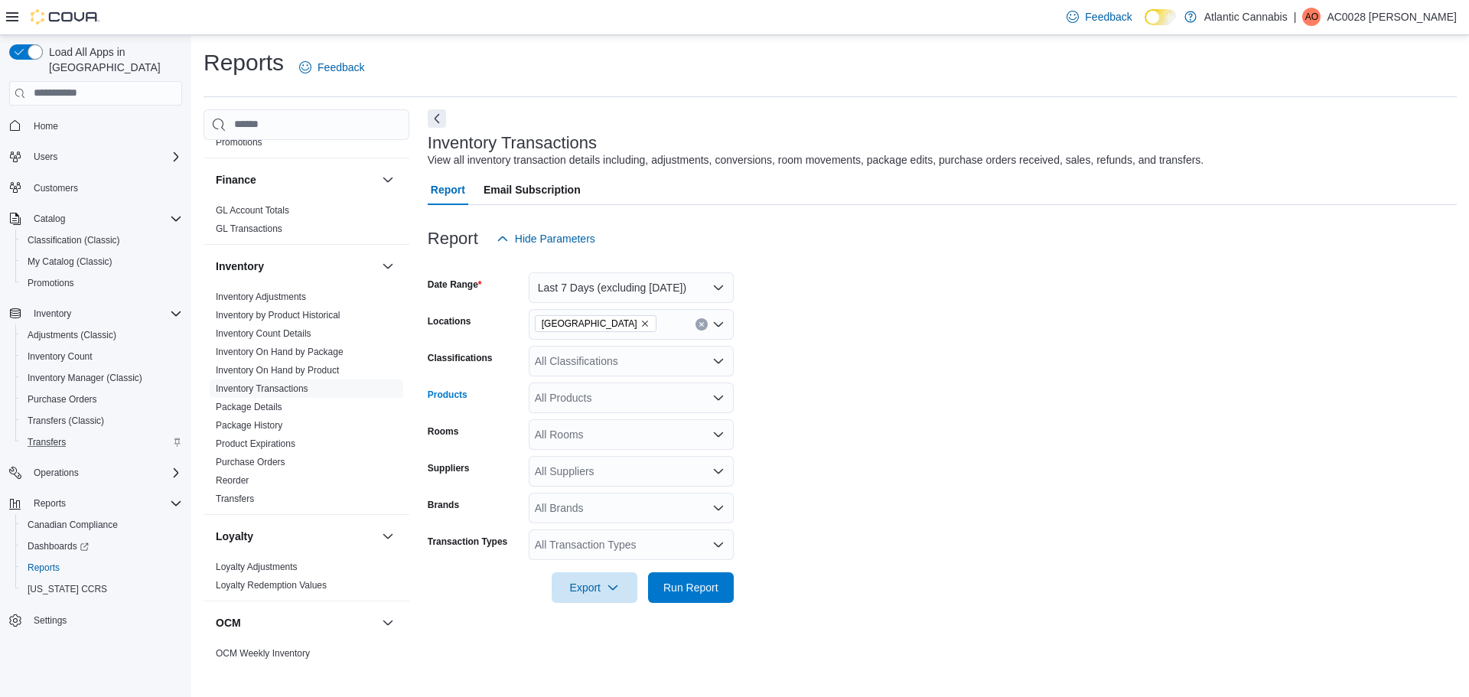
click at [553, 399] on div "All Products" at bounding box center [631, 397] width 205 height 31
type input "********"
click at [612, 434] on button "SHRED Gigantic ...[PERSON_NAME] - 5 x 0.4g" at bounding box center [631, 424] width 205 height 22
click at [868, 396] on form "Date Range Last 7 Days (excluding [DATE]) Locations [GEOGRAPHIC_DATA] Classific…" at bounding box center [942, 428] width 1029 height 349
click at [708, 597] on span "Run Report" at bounding box center [690, 586] width 67 height 31
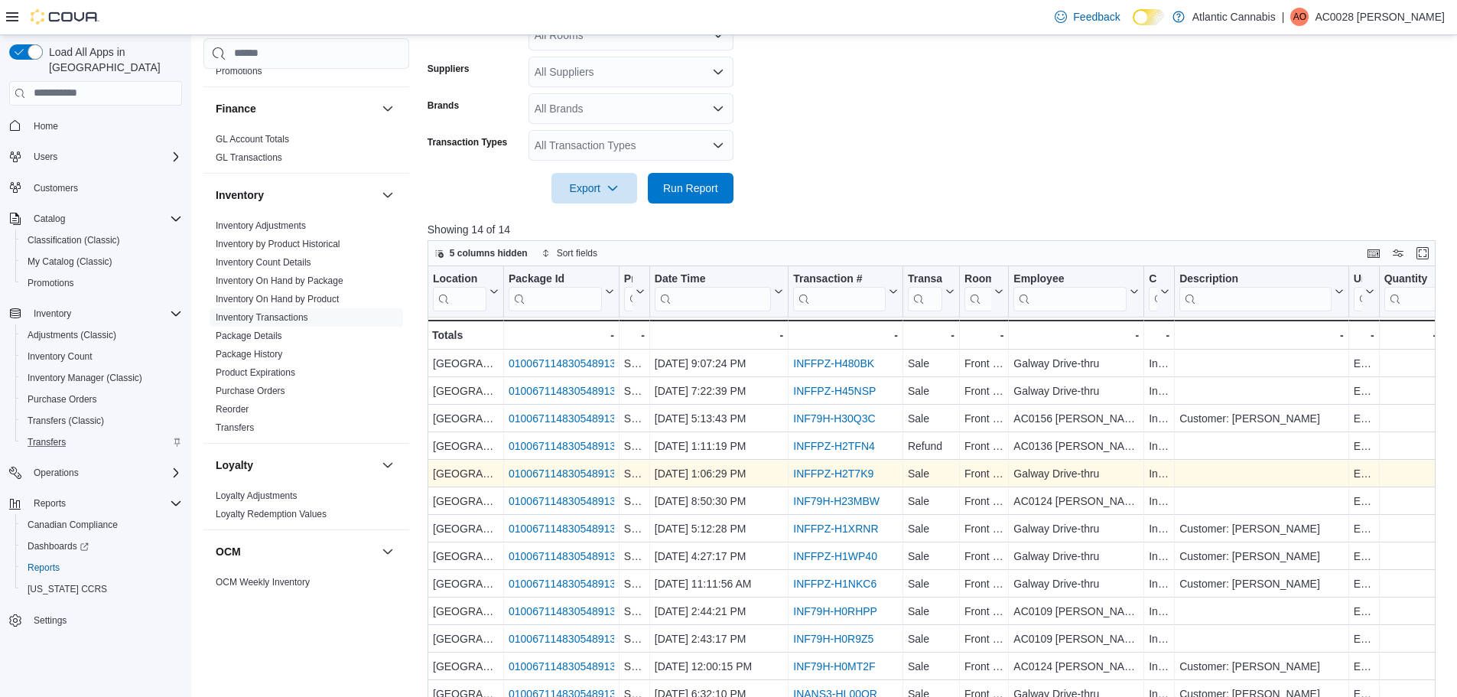
scroll to position [459, 0]
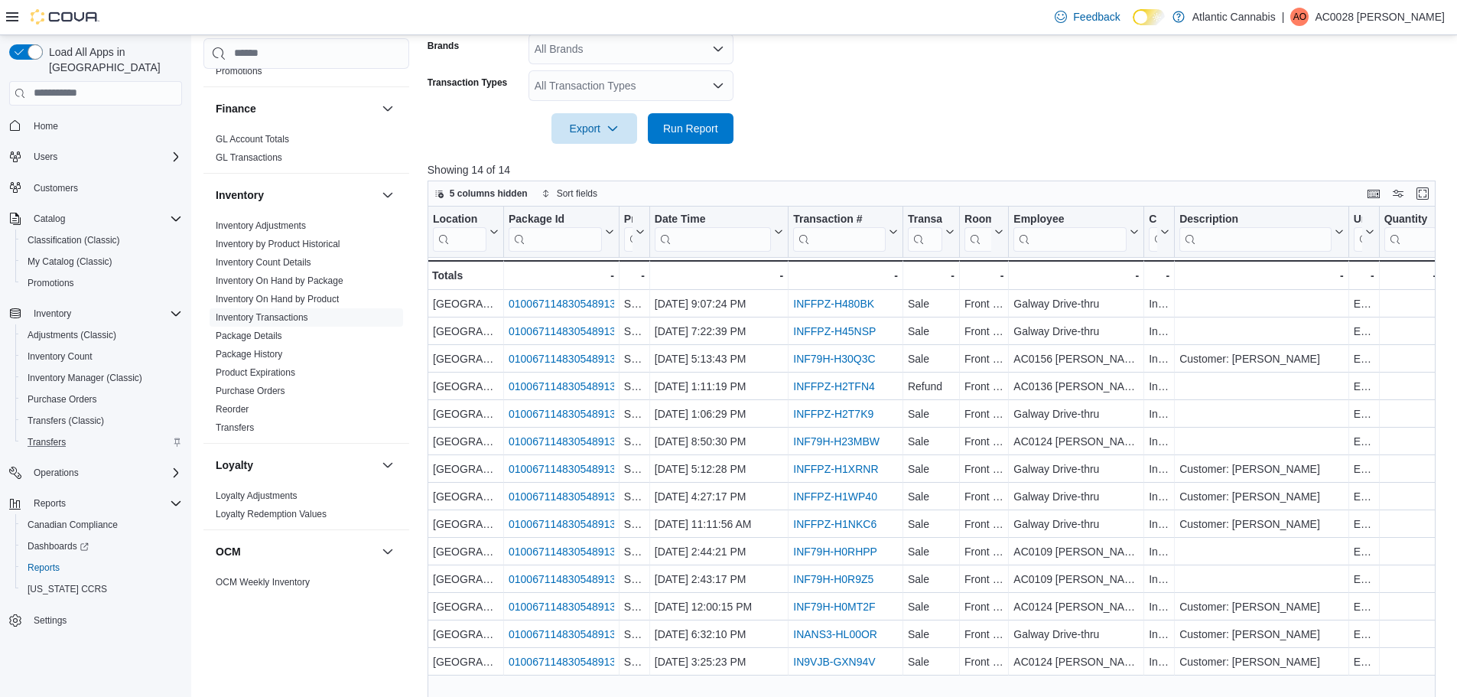
drag, startPoint x: 1346, startPoint y: 222, endPoint x: 1190, endPoint y: 220, distance: 156.1
click at [1191, 220] on div "Description Click to view column header actions" at bounding box center [1262, 232] width 174 height 51
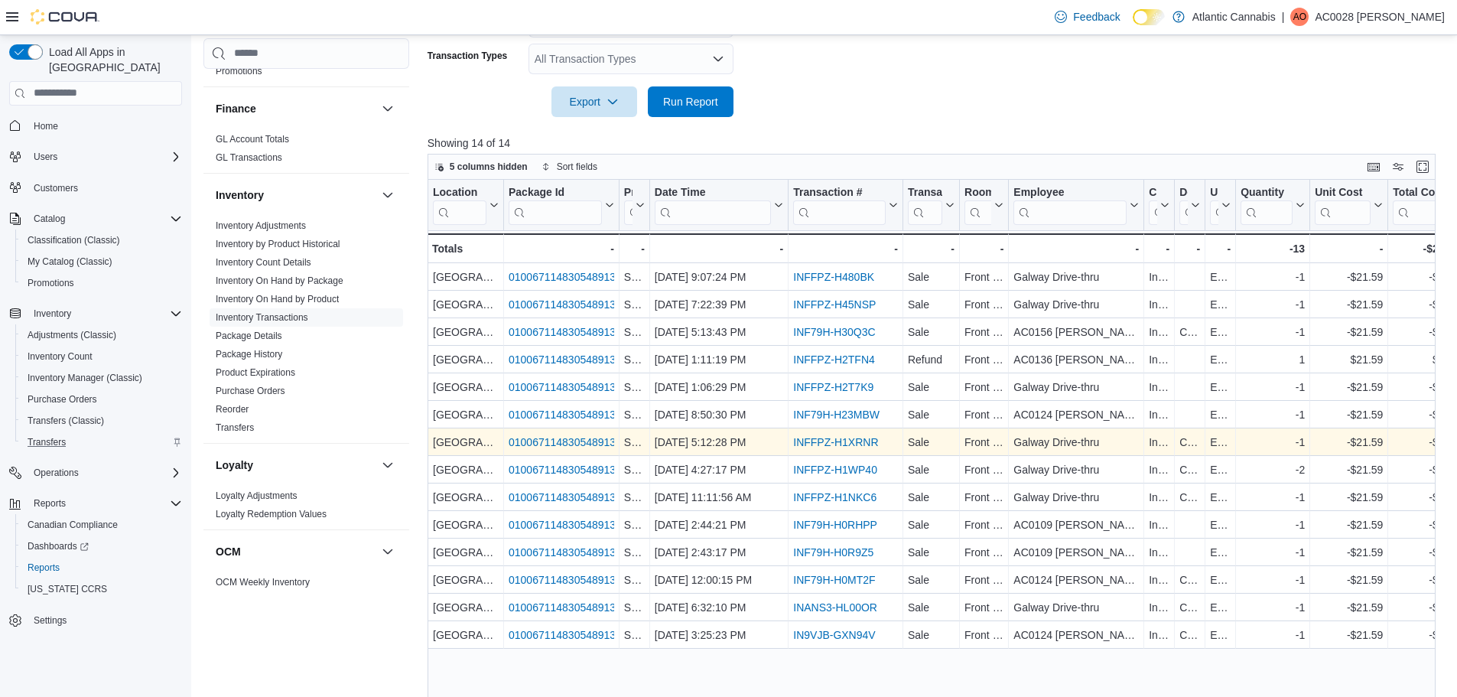
scroll to position [512, 0]
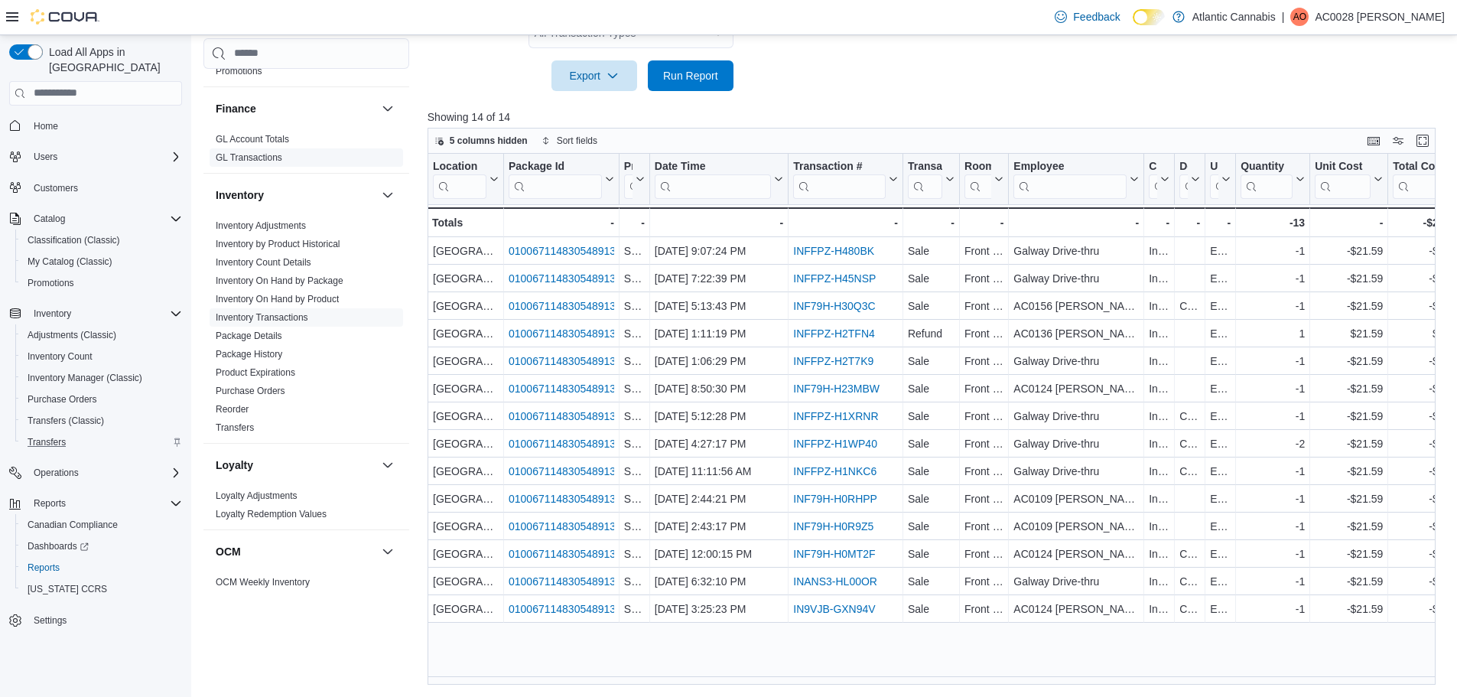
drag, startPoint x: 489, startPoint y: 161, endPoint x: 347, endPoint y: 155, distance: 141.6
click at [347, 154] on div "Cash Management Cash Management Cash Out Details Compliance OCS Transaction Sub…" at bounding box center [824, 142] width 1243 height 1088
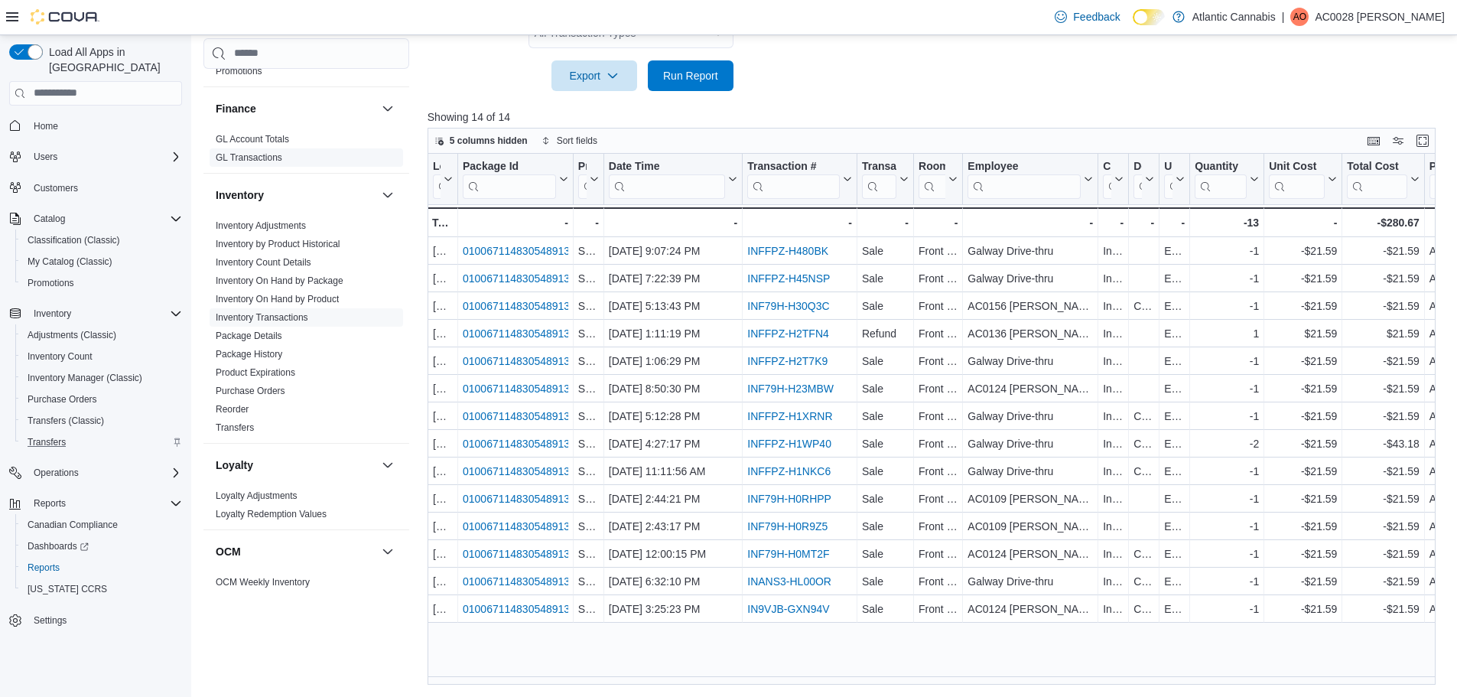
drag, startPoint x: 575, startPoint y: 169, endPoint x: 390, endPoint y: 153, distance: 185.8
click at [390, 153] on div "Cash Management Cash Management Cash Out Details Compliance OCS Transaction Sub…" at bounding box center [824, 142] width 1243 height 1088
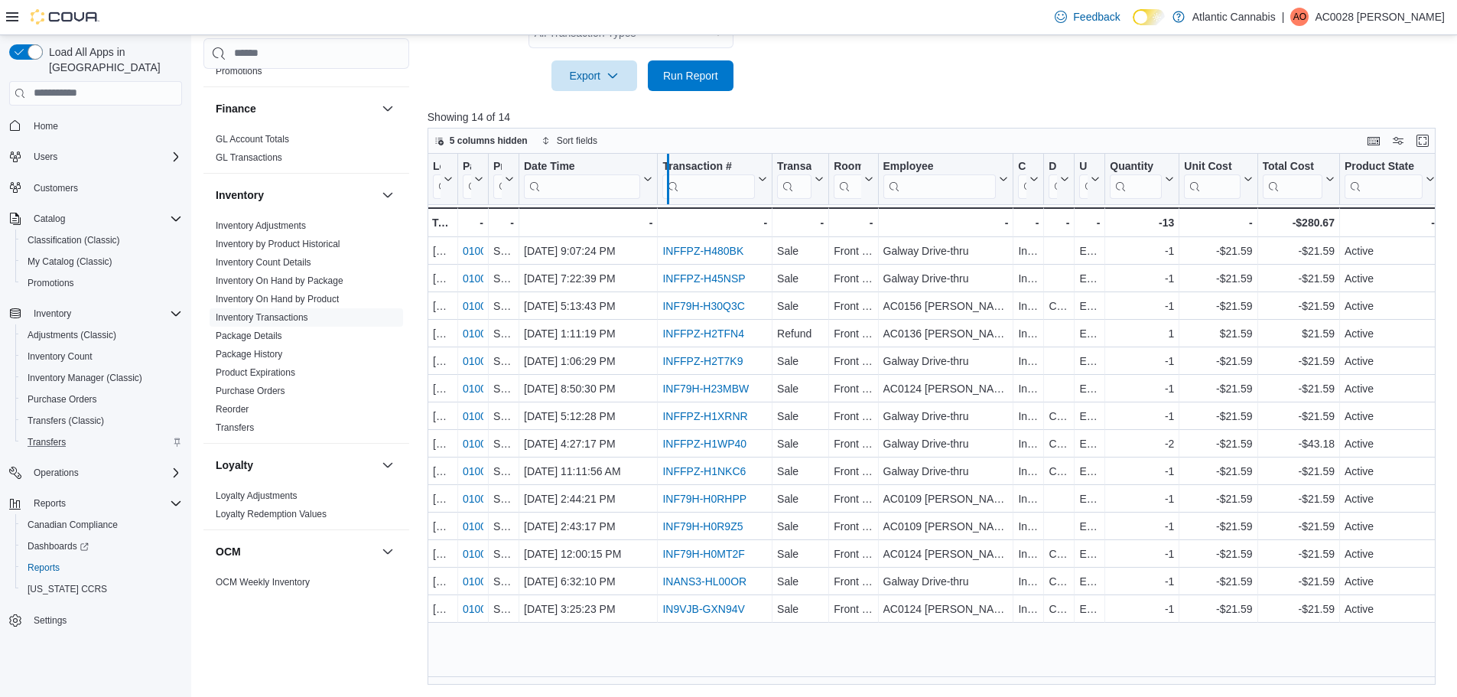
drag, startPoint x: 669, startPoint y: 164, endPoint x: 678, endPoint y: 166, distance: 9.3
click at [674, 166] on div at bounding box center [668, 179] width 12 height 50
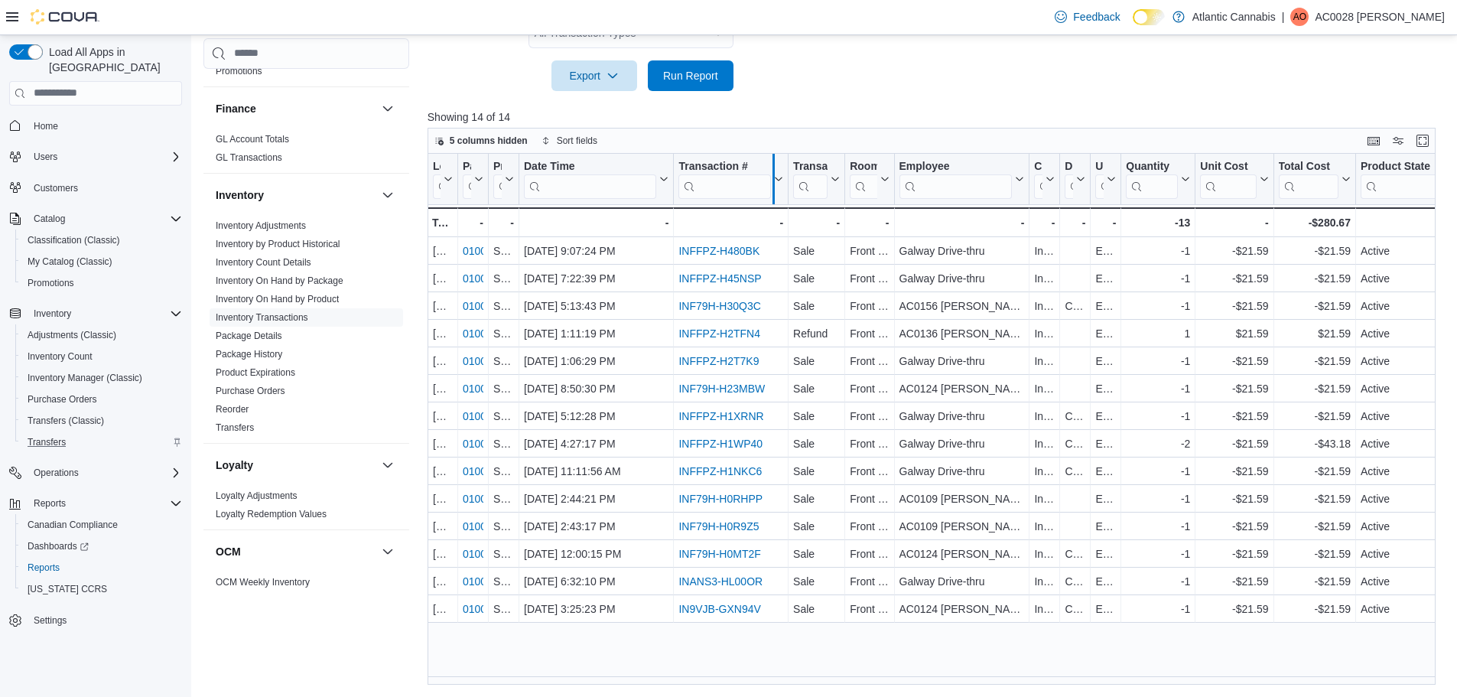
drag, startPoint x: 789, startPoint y: 166, endPoint x: 775, endPoint y: 165, distance: 14.6
click at [775, 165] on div at bounding box center [773, 179] width 12 height 50
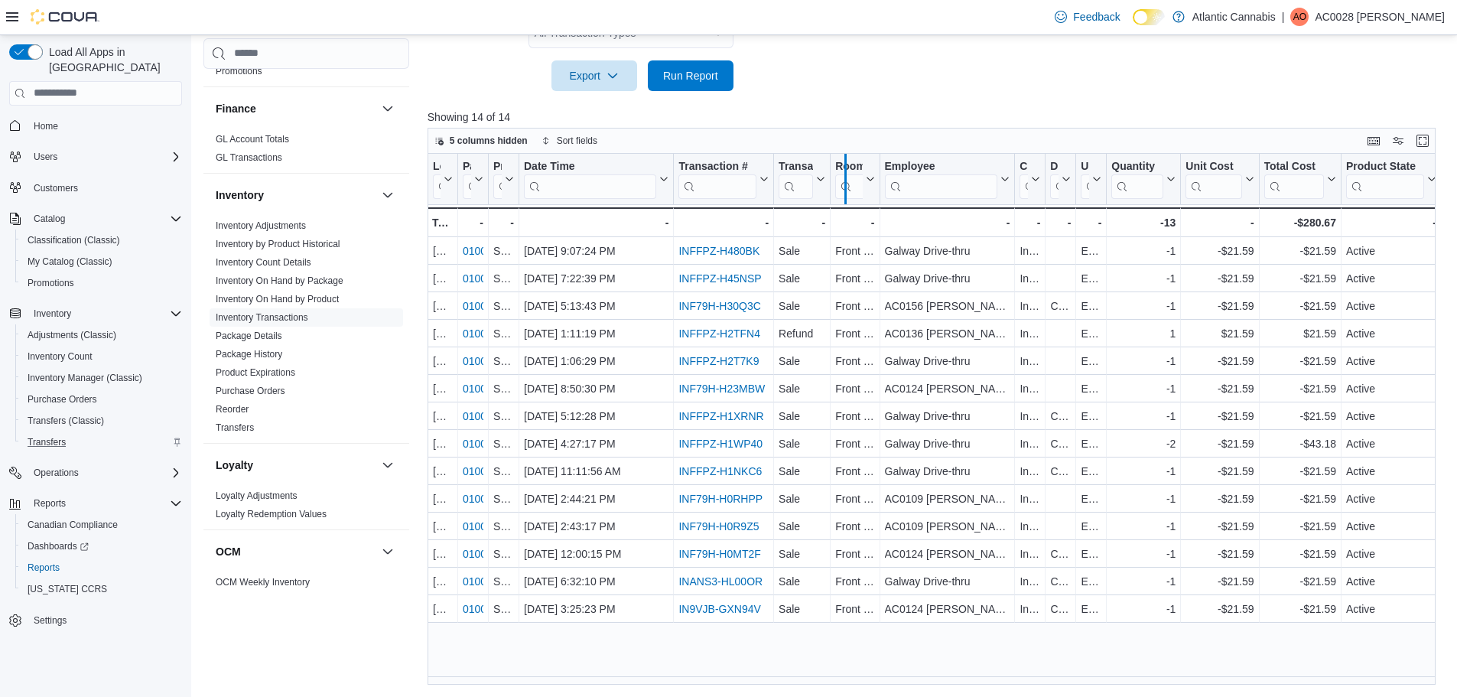
drag, startPoint x: 829, startPoint y: 170, endPoint x: 844, endPoint y: 171, distance: 15.3
click at [844, 171] on div at bounding box center [845, 179] width 12 height 50
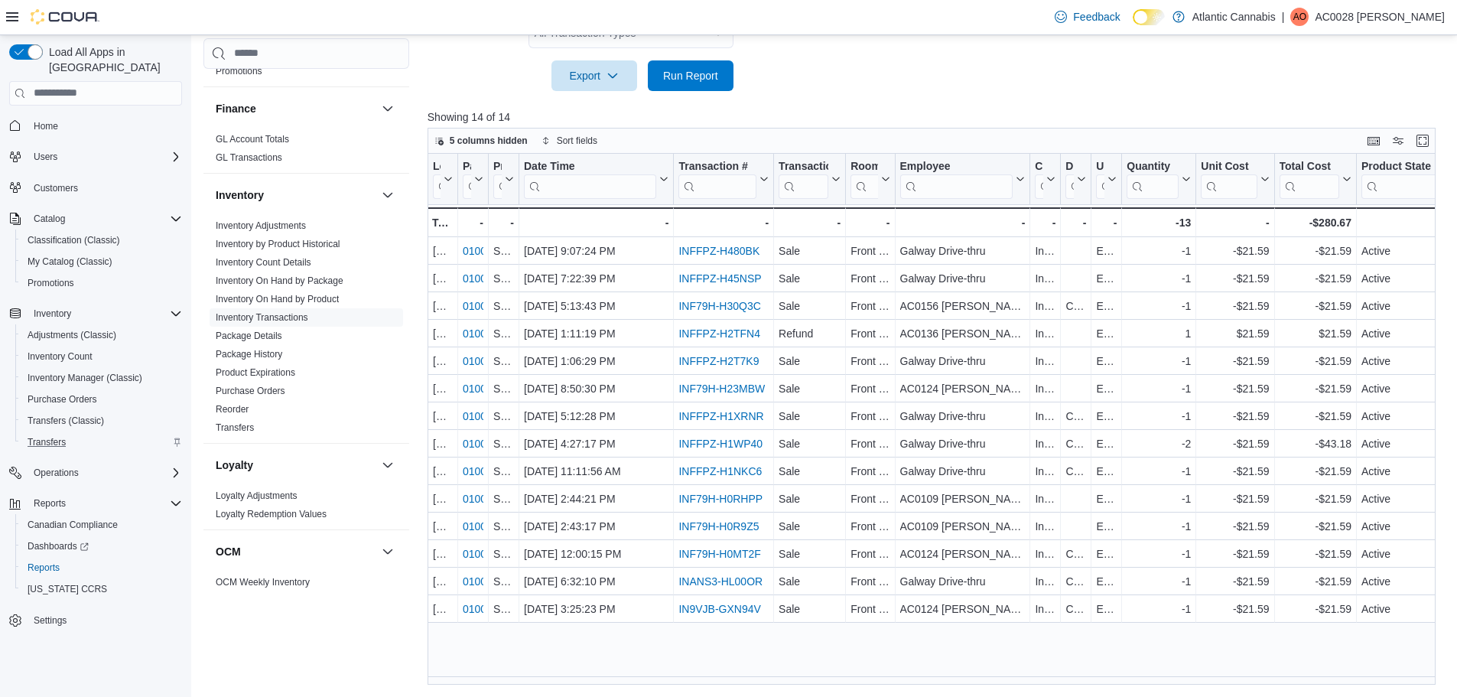
drag, startPoint x: 893, startPoint y: 171, endPoint x: 857, endPoint y: 171, distance: 36.0
click at [857, 171] on div "Room Click to view column header actions" at bounding box center [870, 179] width 49 height 51
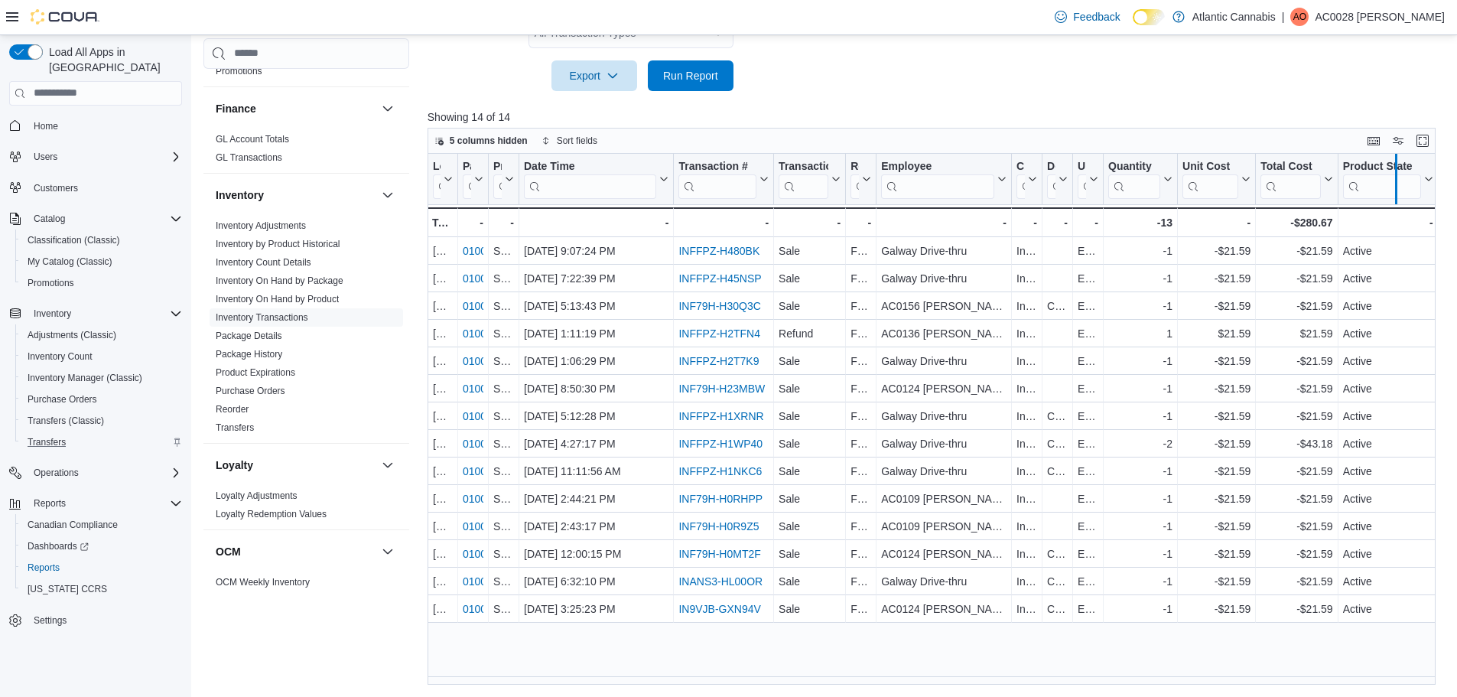
drag, startPoint x: 1438, startPoint y: 165, endPoint x: 1396, endPoint y: 165, distance: 42.1
click at [1396, 165] on div at bounding box center [1395, 179] width 12 height 50
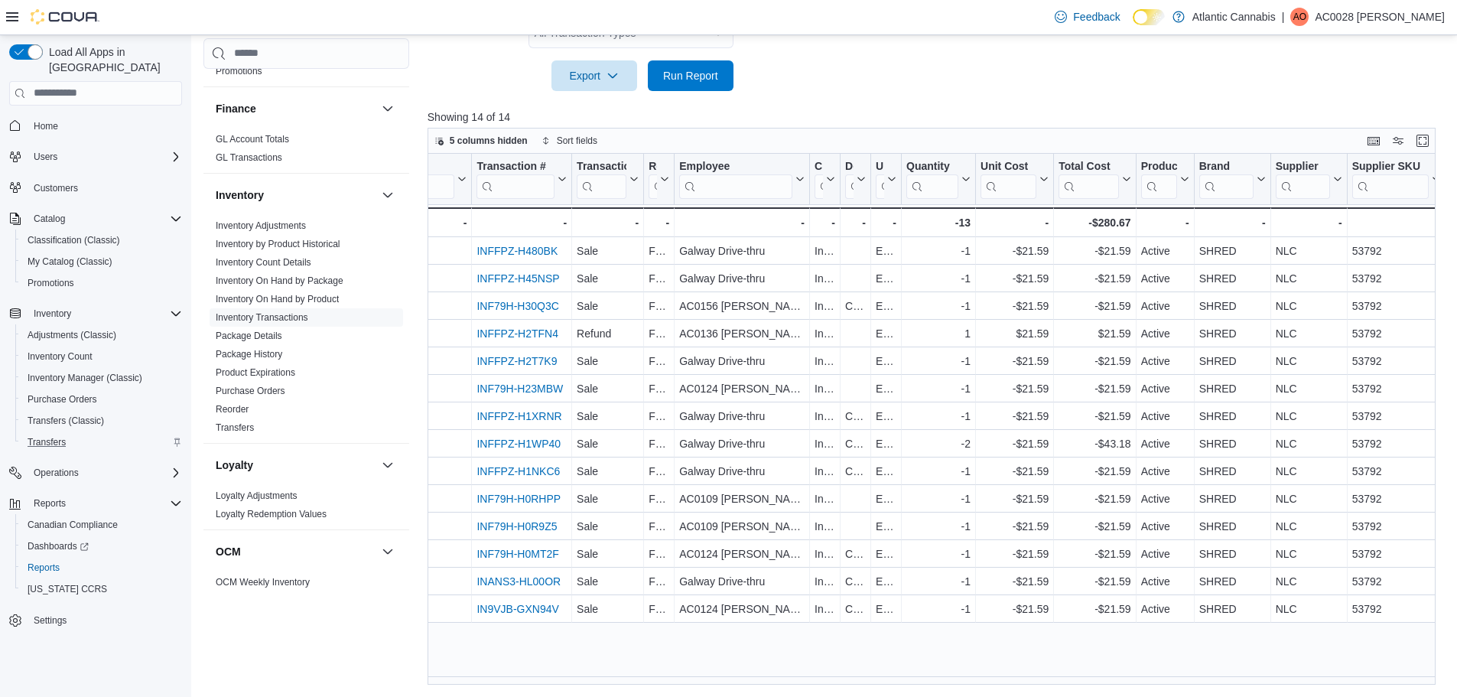
scroll to position [0, 0]
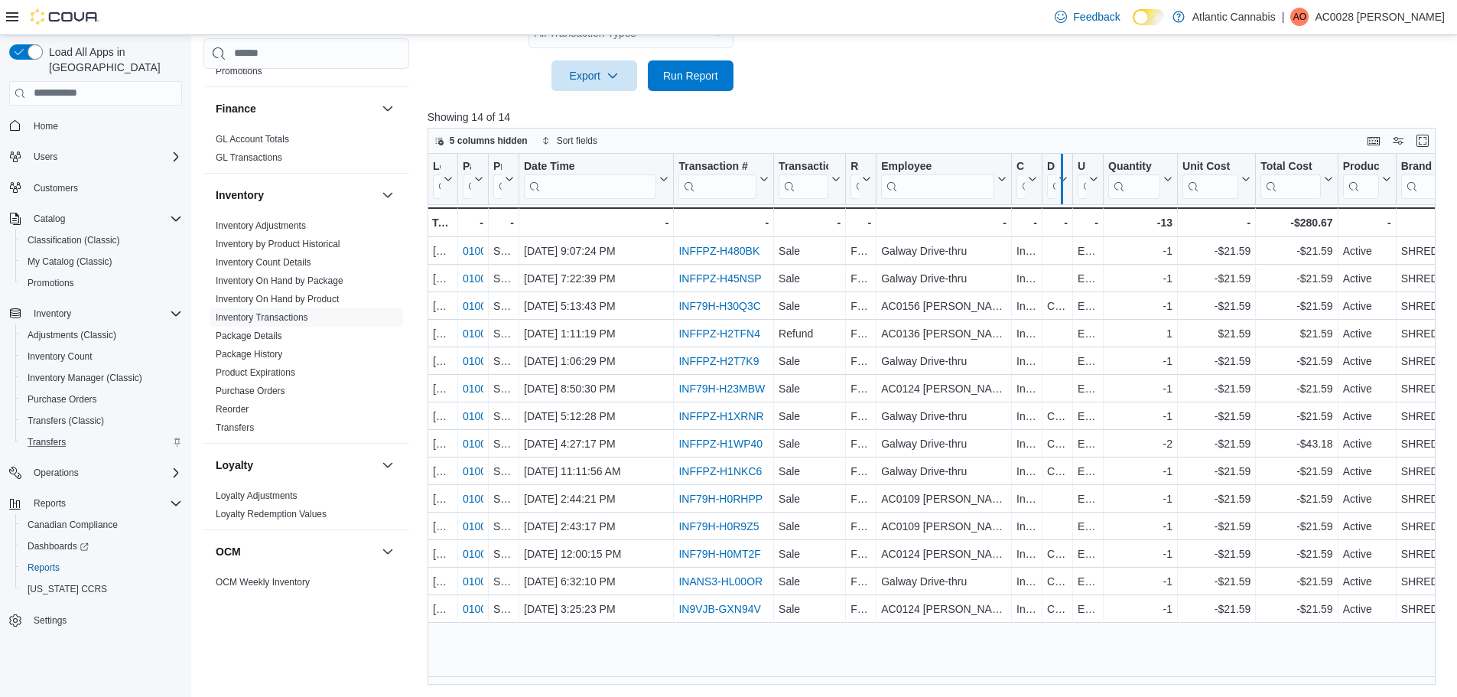
drag, startPoint x: 1009, startPoint y: 158, endPoint x: 1060, endPoint y: 156, distance: 51.3
click at [1060, 156] on div at bounding box center [1062, 179] width 12 height 50
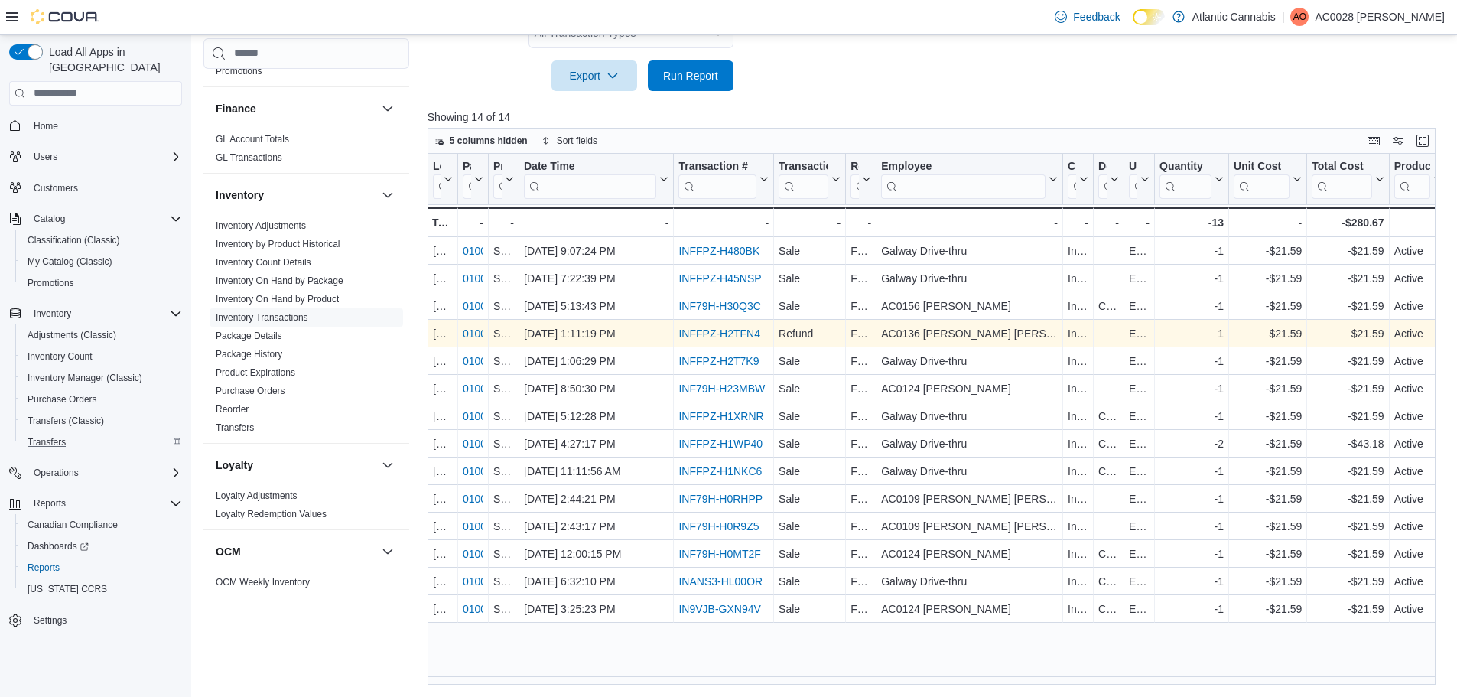
click at [724, 330] on link "INFFPZ-H2TFN4" at bounding box center [719, 333] width 82 height 12
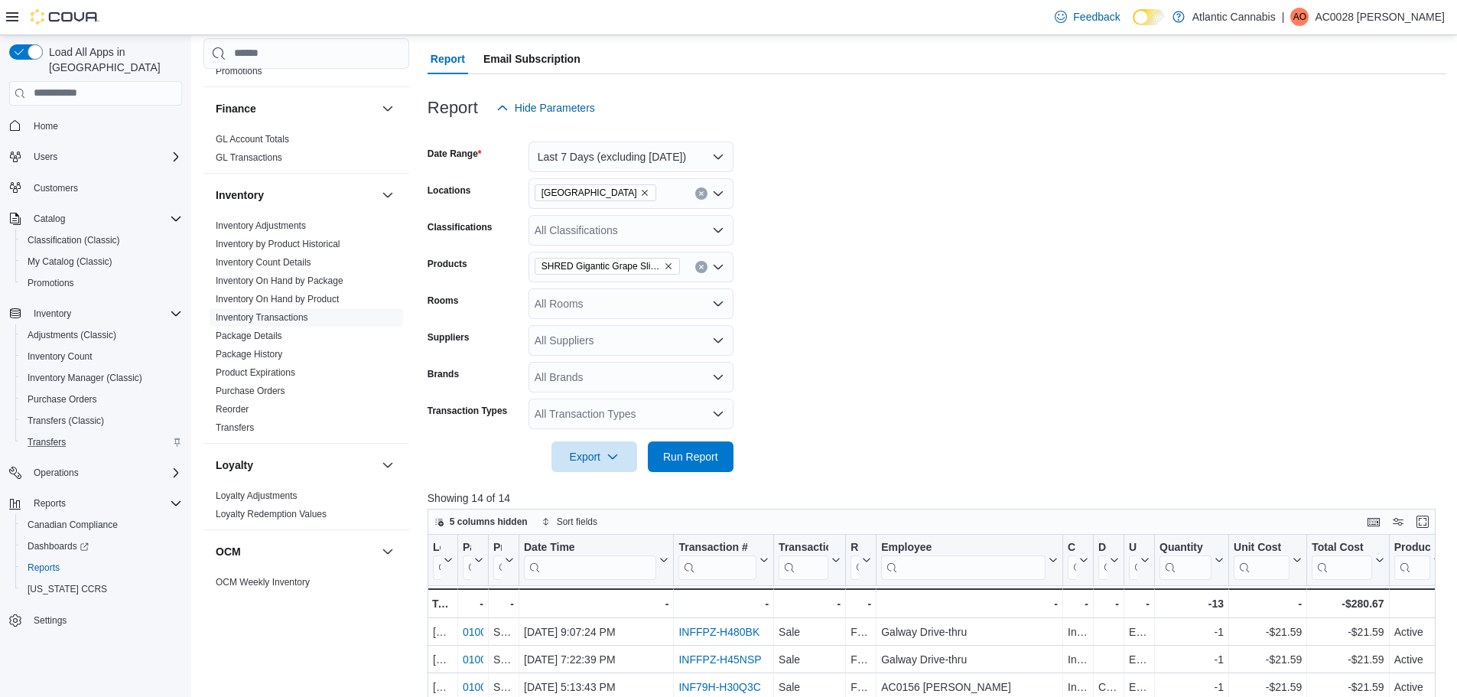
scroll to position [129, 0]
click at [723, 159] on button "Last 7 Days (excluding [DATE])" at bounding box center [631, 158] width 205 height 31
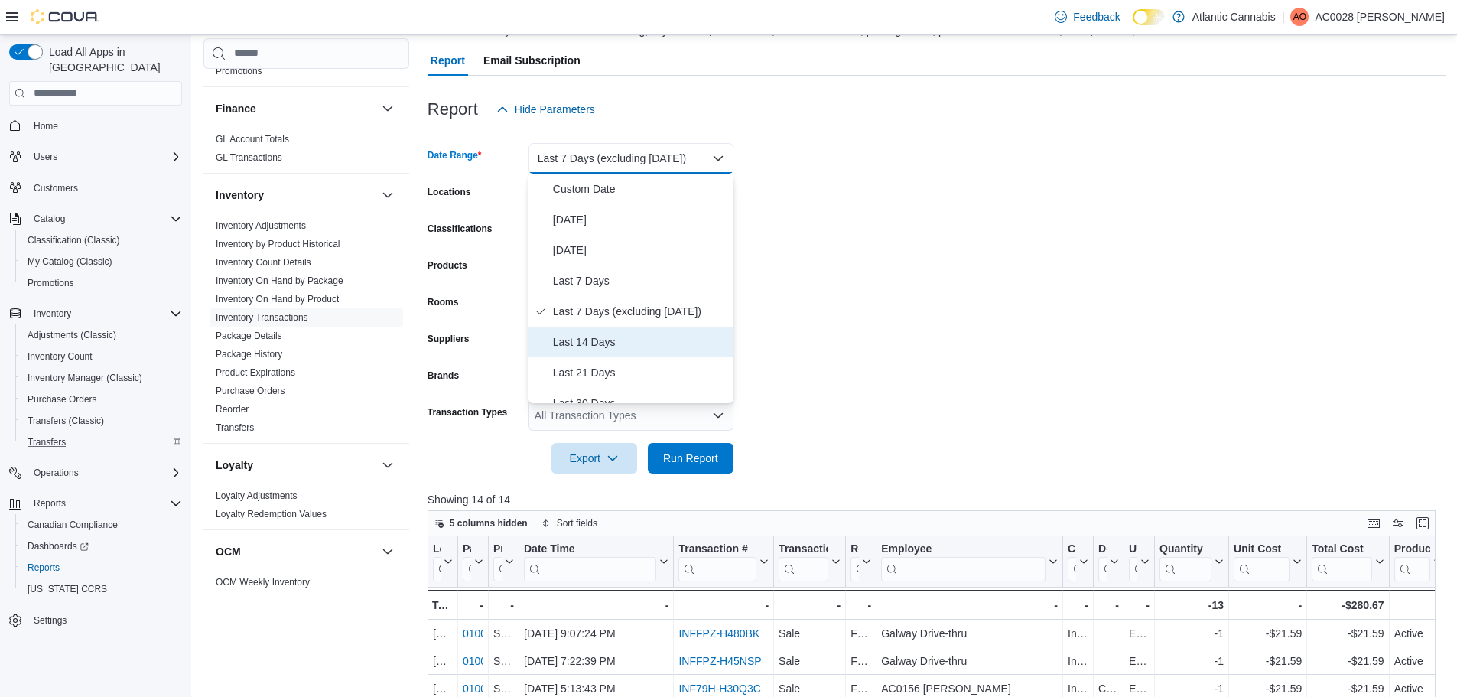
click at [589, 343] on span "Last 14 Days" at bounding box center [640, 342] width 174 height 18
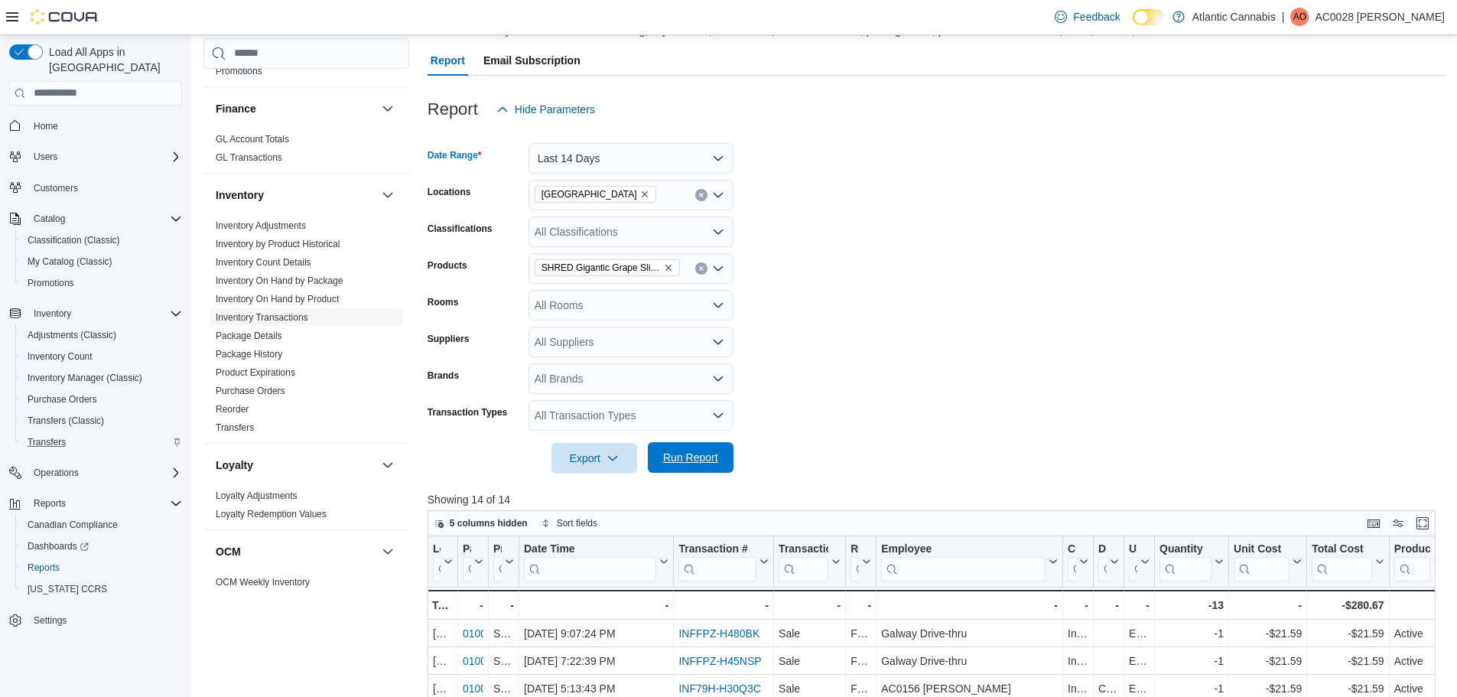
click at [677, 461] on span "Run Report" at bounding box center [690, 457] width 55 height 15
